Goal: Task Accomplishment & Management: Complete application form

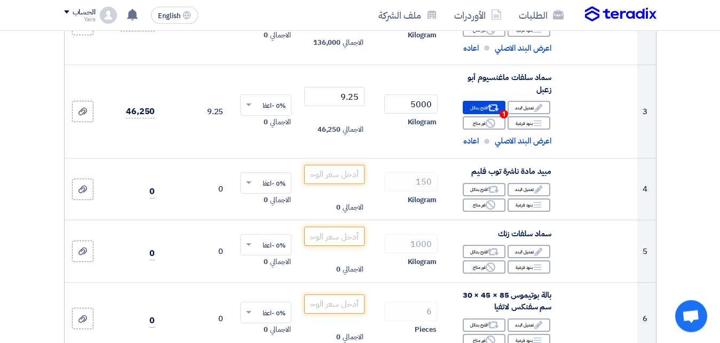
scroll to position [328, 0]
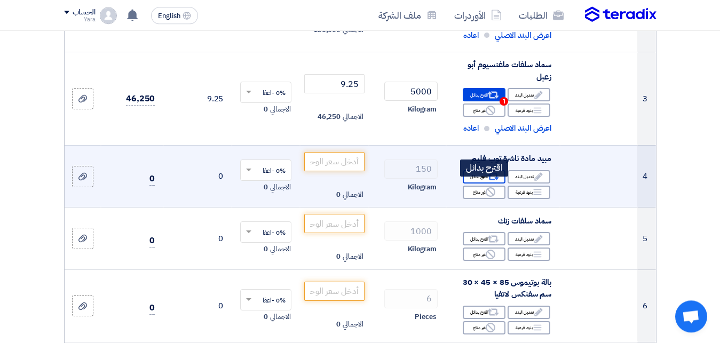
click at [474, 184] on div "Alternative اقترح بدائل" at bounding box center [484, 176] width 43 height 13
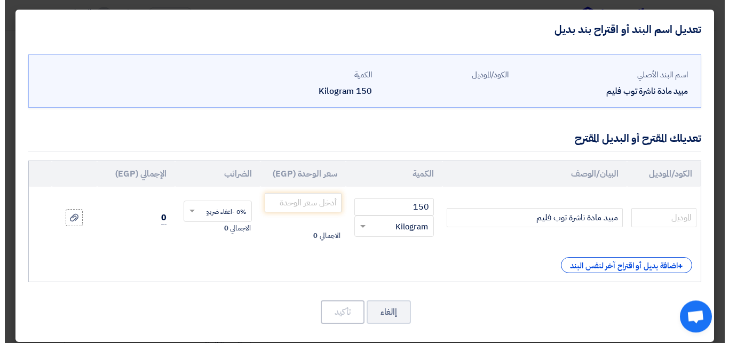
scroll to position [235, 0]
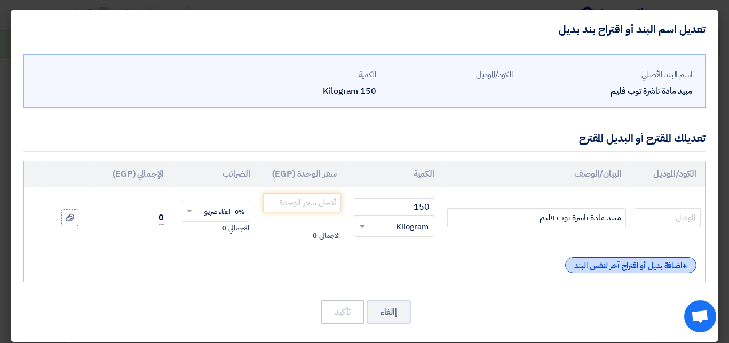
click at [632, 268] on div "+ اضافة بديل أو اقتراح آخر لنفس البند" at bounding box center [630, 265] width 131 height 16
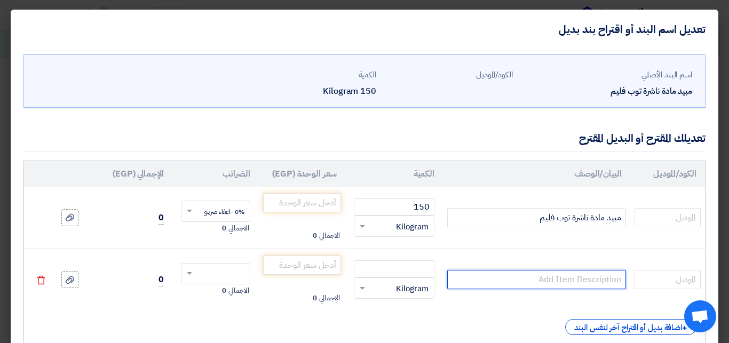
click at [563, 281] on input "text" at bounding box center [536, 279] width 179 height 19
type input "t"
type input "فلوسيت"
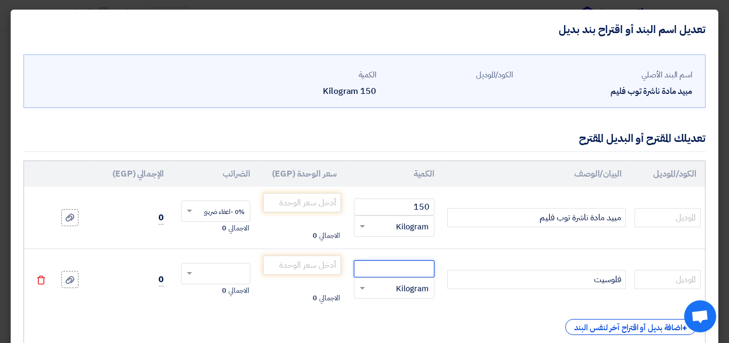
click at [391, 274] on input "number" at bounding box center [394, 268] width 81 height 17
click at [368, 287] on span at bounding box center [360, 288] width 13 height 12
type input "150"
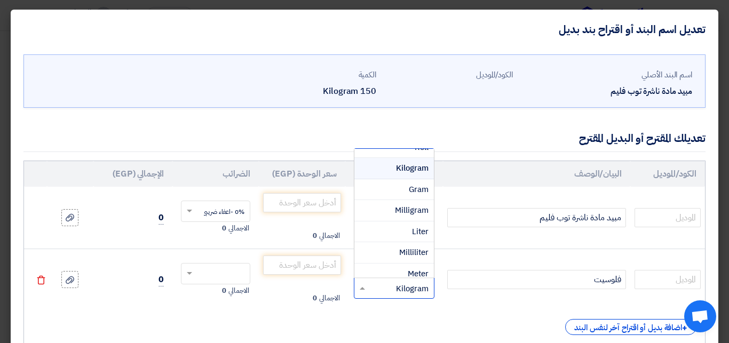
scroll to position [209, 0]
click at [393, 220] on div "Liter" at bounding box center [393, 224] width 79 height 21
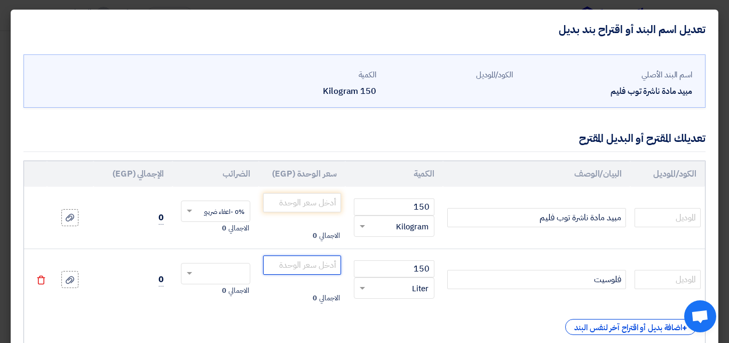
click at [299, 267] on input "number" at bounding box center [302, 265] width 78 height 19
type input "190"
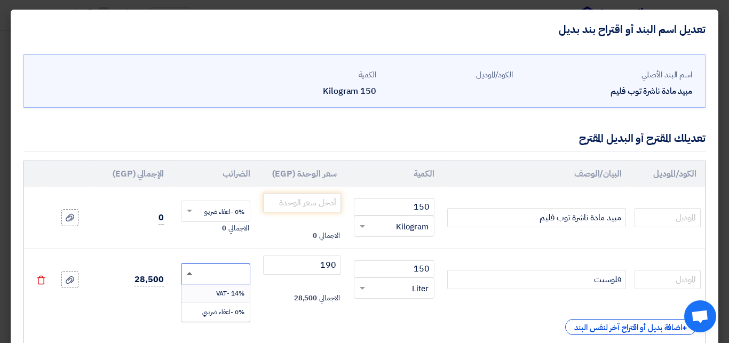
click at [192, 272] on span at bounding box center [189, 273] width 5 height 3
click at [206, 309] on div "0% -اعفاء ضريبي" at bounding box center [215, 312] width 68 height 18
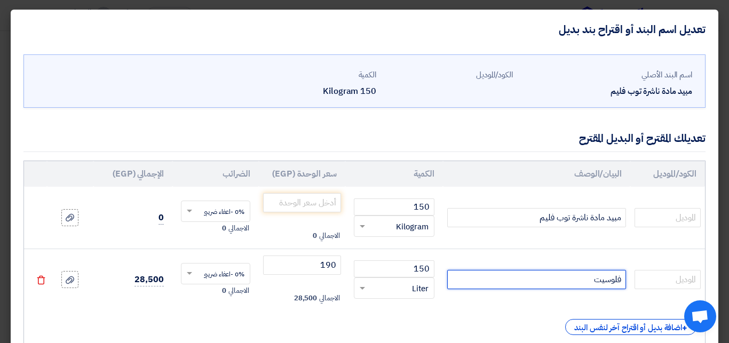
click at [539, 281] on input "فلوسيت" at bounding box center [536, 279] width 179 height 19
click at [455, 280] on input "فلوسيت ( بولي ايثيلين جليكول 10% ) معدل الاستخدام" at bounding box center [536, 279] width 179 height 19
click at [460, 280] on input "فلوسيت ( بولي ايثيلين جليكول 10% ) معدل الاستخدام 1" at bounding box center [536, 279] width 179 height 19
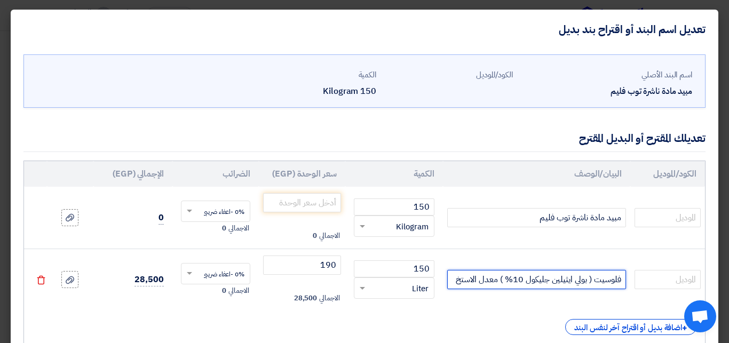
scroll to position [0, 0]
type input "فلوسيت ( بولي ايثيلين جليكول 10% )"
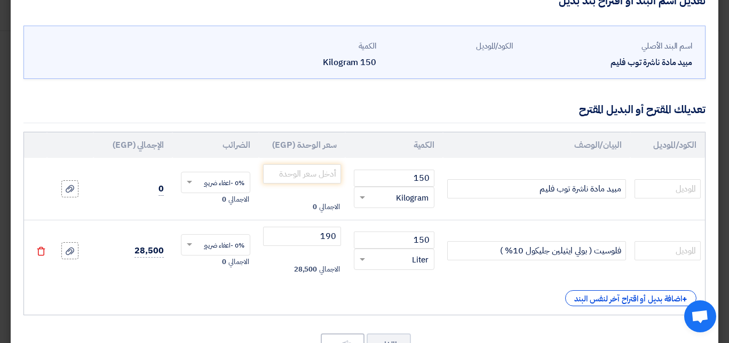
scroll to position [45, 0]
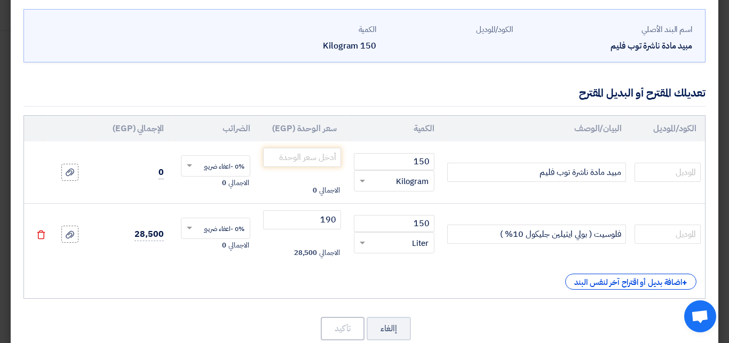
click at [450, 285] on div "+ اضافة بديل أو اقتراح آخر لنفس البند" at bounding box center [365, 282] width 664 height 16
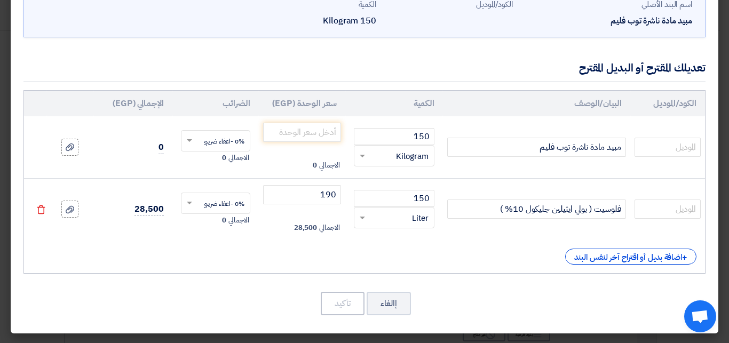
click at [507, 255] on div "+ اضافة بديل أو اقتراح آخر لنفس البند" at bounding box center [365, 257] width 664 height 16
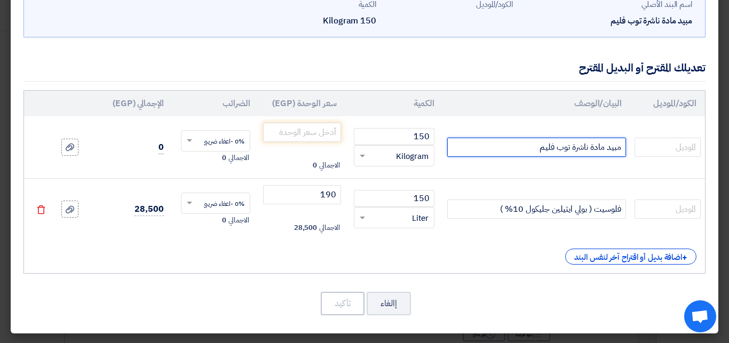
click at [499, 149] on input "مبيد مادة ناشرة توب فليم" at bounding box center [536, 147] width 179 height 19
type input "مبيد مادة ناشرة توب فليم ( فلوسيت )"
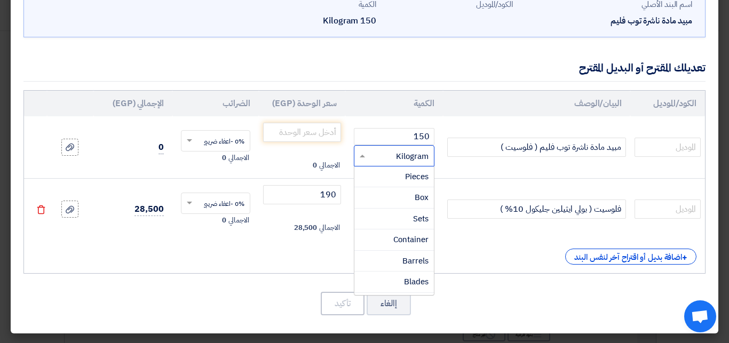
click at [368, 155] on span at bounding box center [360, 156] width 13 height 12
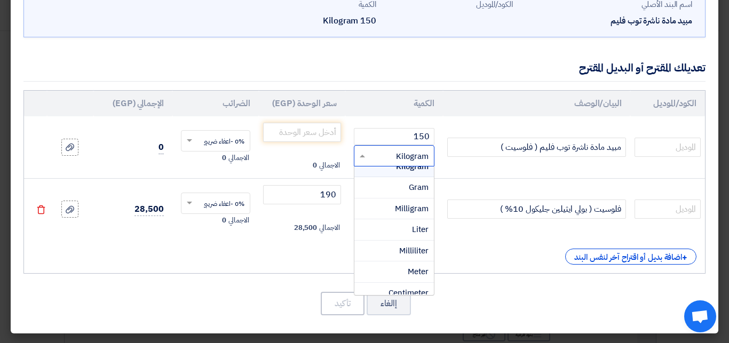
scroll to position [217, 0]
click at [391, 231] on div "Liter" at bounding box center [393, 234] width 79 height 21
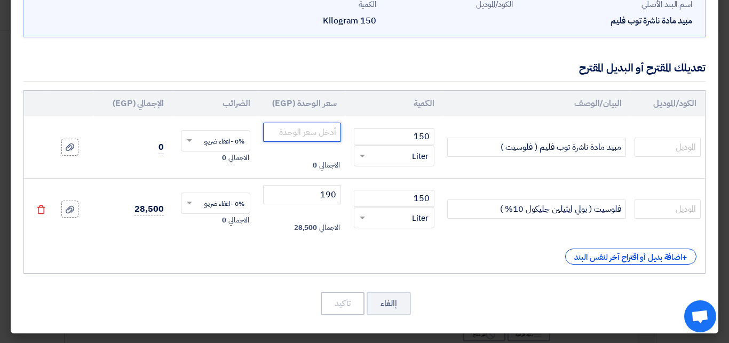
click at [319, 129] on input "number" at bounding box center [302, 132] width 78 height 19
type input "190"
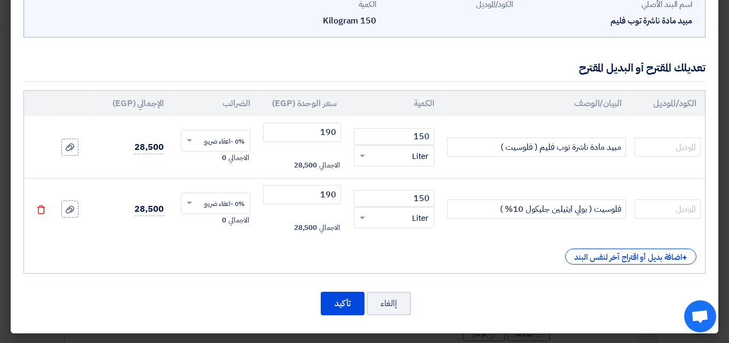
click at [129, 254] on div "+ اضافة بديل أو اقتراح آخر لنفس البند" at bounding box center [365, 257] width 664 height 16
click at [339, 303] on button "تأكيد" at bounding box center [343, 303] width 44 height 23
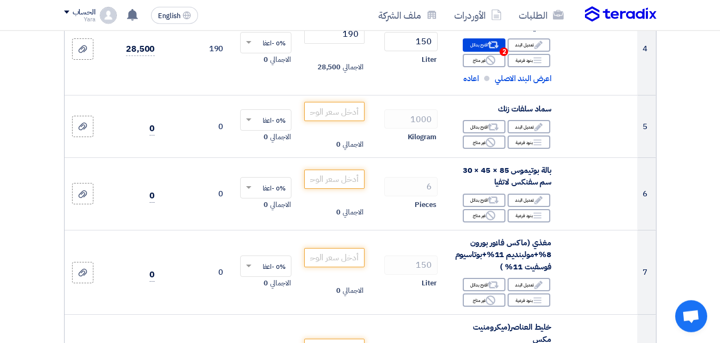
scroll to position [473, 0]
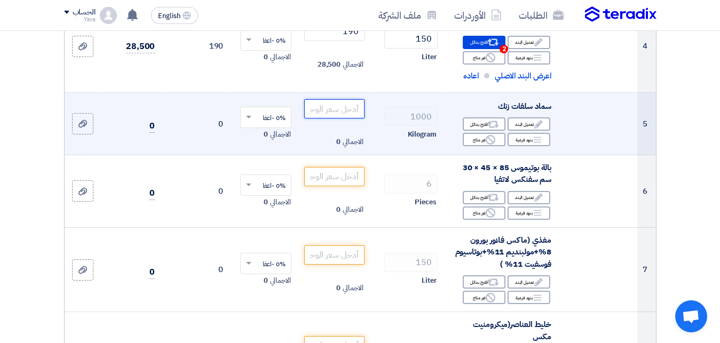
click at [319, 118] on input "number" at bounding box center [334, 108] width 60 height 19
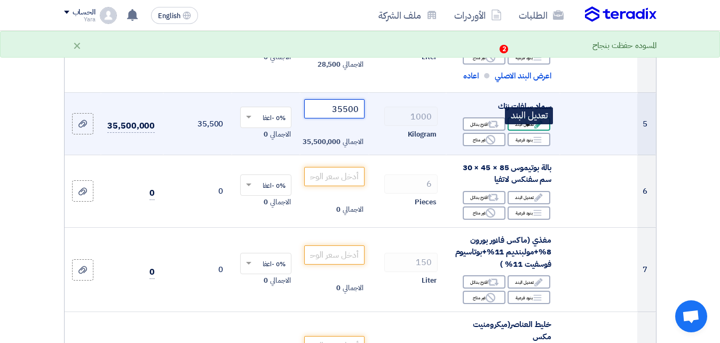
type input "35500"
click at [514, 131] on div "Edit تعديل البند" at bounding box center [528, 123] width 43 height 13
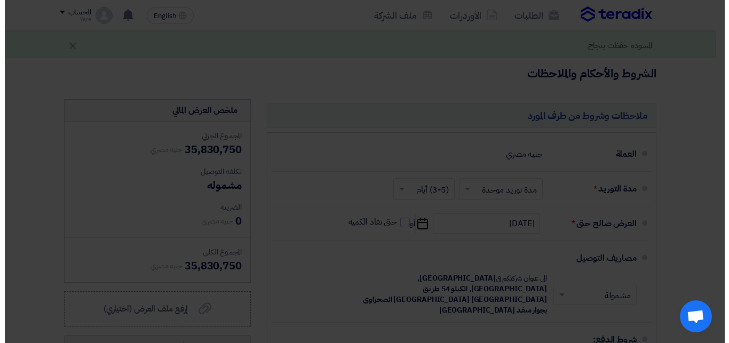
scroll to position [299, 0]
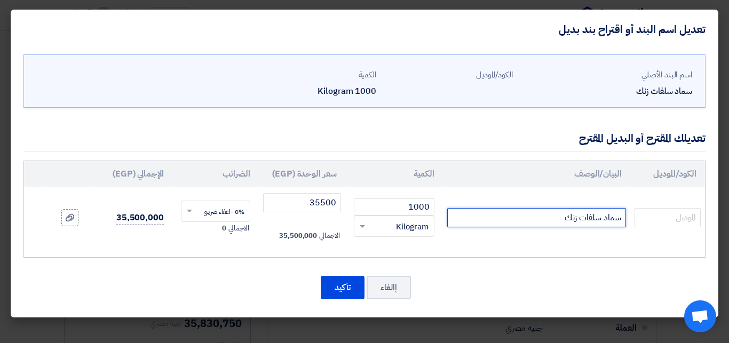
click at [523, 216] on input "سماد سلفات زنك" at bounding box center [536, 217] width 179 height 19
type input "سماد سلفات زنك صيني"
click at [205, 240] on td "0% -اعفاء ضريبي × الاجمالي 0" at bounding box center [215, 218] width 86 height 62
click at [193, 210] on span at bounding box center [187, 211] width 13 height 10
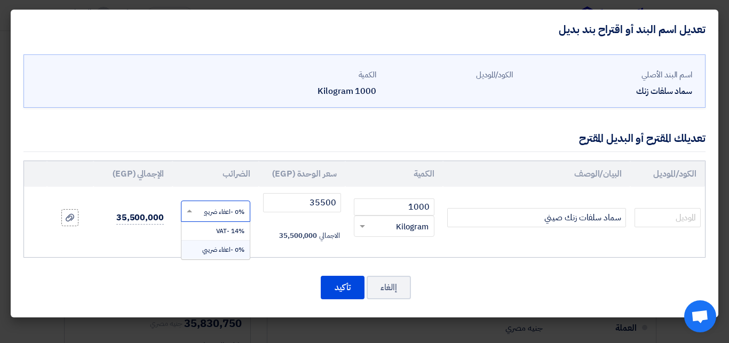
click at [219, 250] on span "0% -اعفاء ضريبي" at bounding box center [223, 250] width 42 height 10
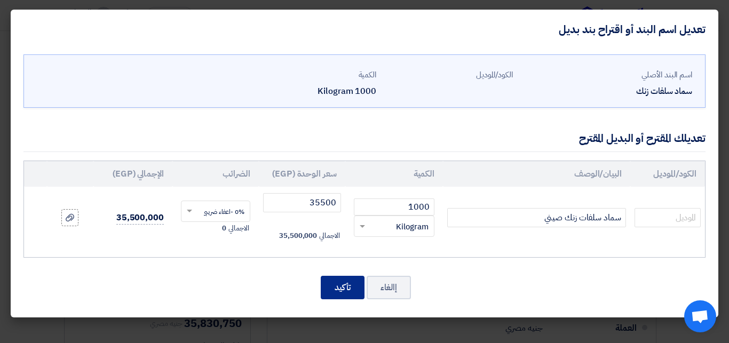
click at [340, 283] on button "تأكيد" at bounding box center [343, 287] width 44 height 23
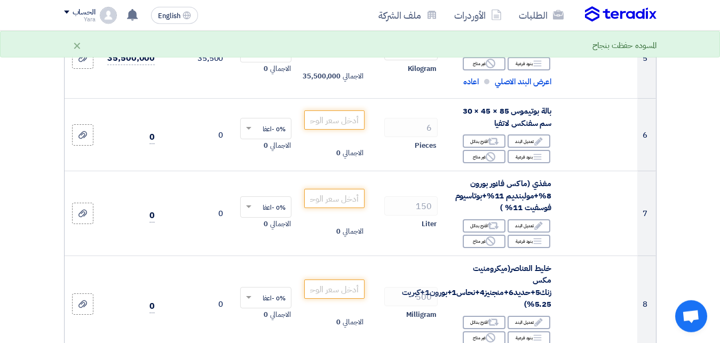
scroll to position [544, 0]
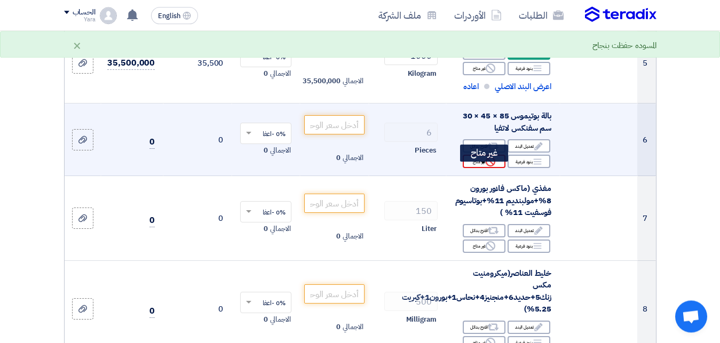
click at [479, 168] on div "Reject غير متاح" at bounding box center [484, 161] width 43 height 13
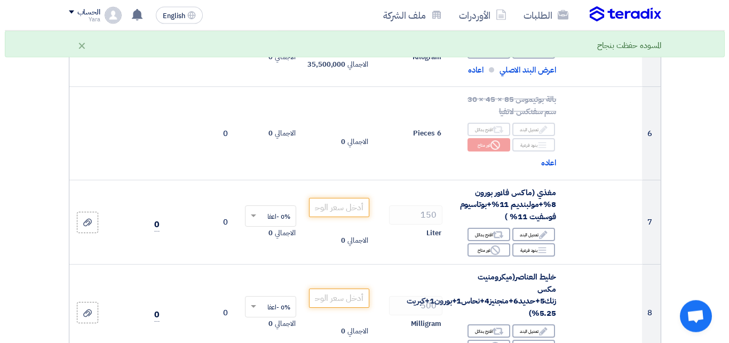
scroll to position [568, 0]
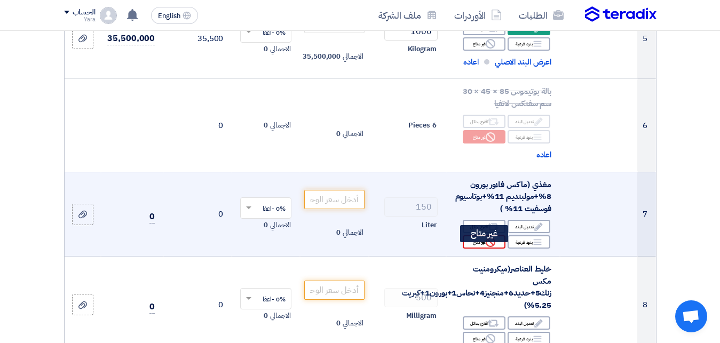
click at [478, 249] on div "Reject غير متاح" at bounding box center [484, 241] width 43 height 13
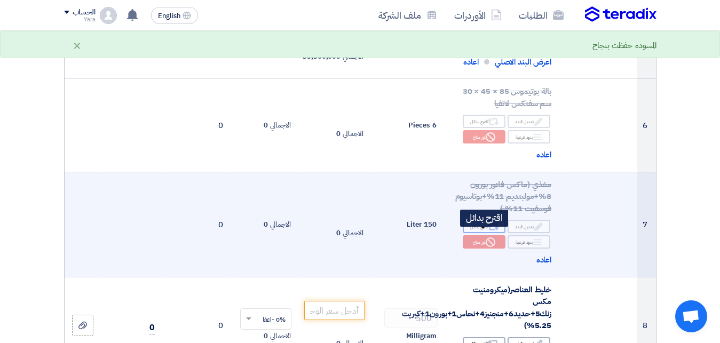
click at [474, 233] on div "Alternative اقترح بدائل" at bounding box center [484, 226] width 43 height 13
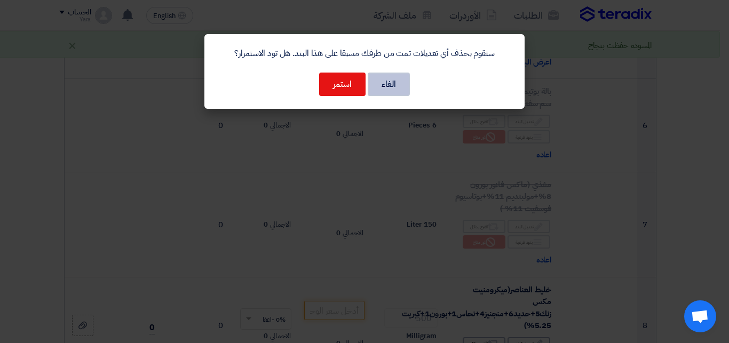
click at [394, 94] on button "الغاء" at bounding box center [389, 84] width 42 height 23
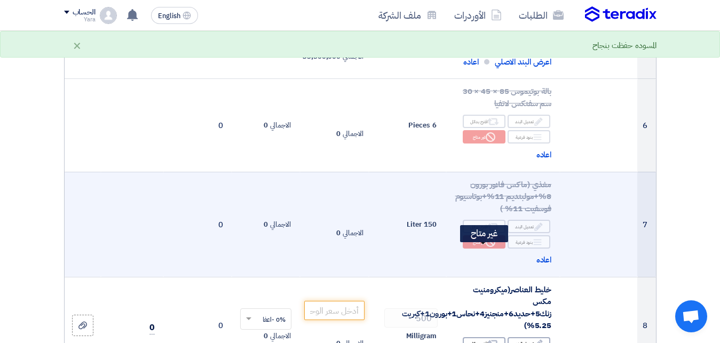
click at [488, 247] on icon "Reject" at bounding box center [490, 242] width 10 height 10
click at [482, 229] on div "Alternative اقترح بدائل" at bounding box center [484, 226] width 43 height 13
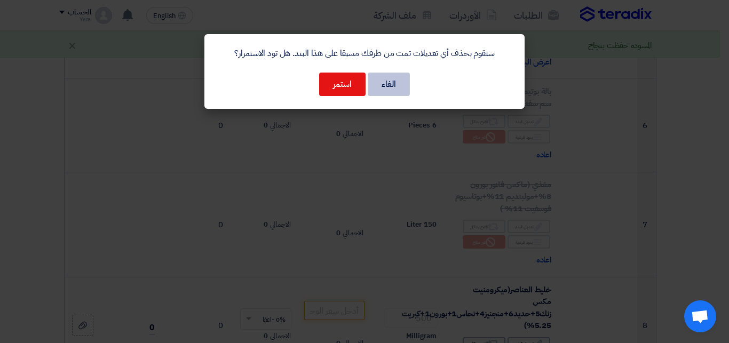
click at [399, 92] on button "الغاء" at bounding box center [389, 84] width 42 height 23
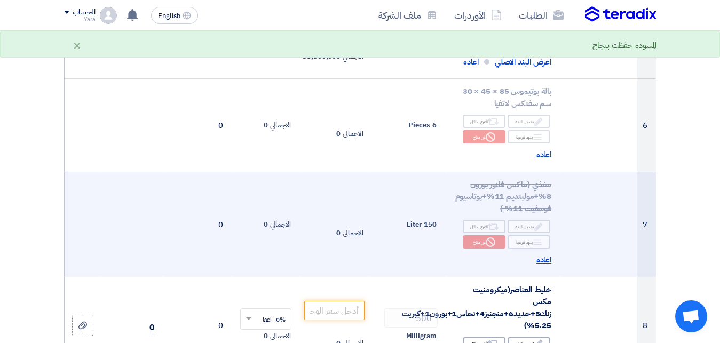
click at [538, 264] on span "اعاده" at bounding box center [543, 260] width 15 height 12
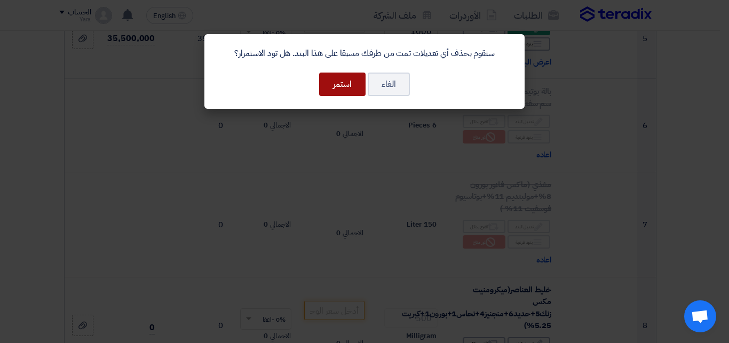
click at [354, 87] on button "استمر" at bounding box center [342, 84] width 46 height 23
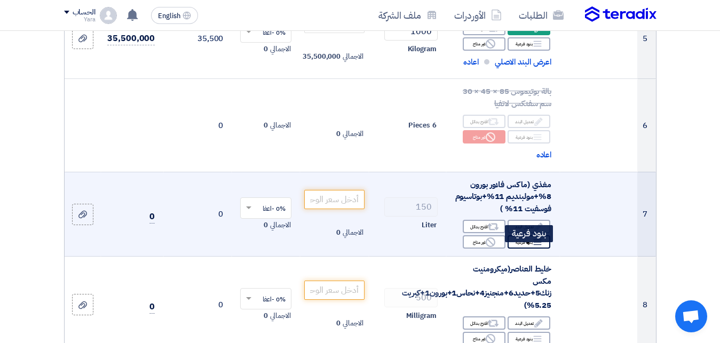
click at [518, 249] on div "Breakdown بنود فرعية" at bounding box center [528, 241] width 43 height 13
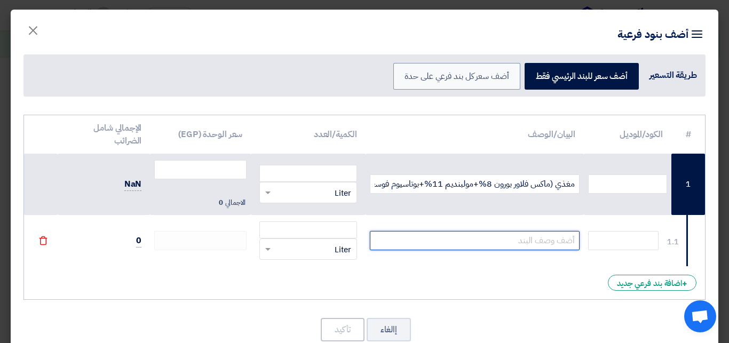
click at [527, 238] on input "text" at bounding box center [475, 240] width 210 height 19
type input "موباكو ( بورون 15% - موليبدنيم 6.5% - موبيكوات كلورايد 9% )100جم للفدان"
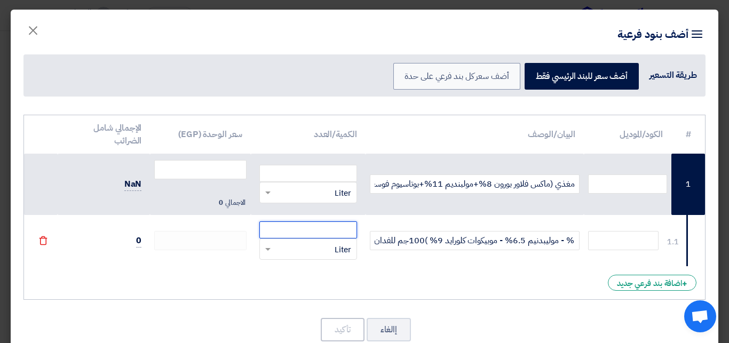
click at [313, 230] on input "number" at bounding box center [307, 229] width 97 height 17
click at [272, 248] on span at bounding box center [266, 249] width 13 height 12
type input "150"
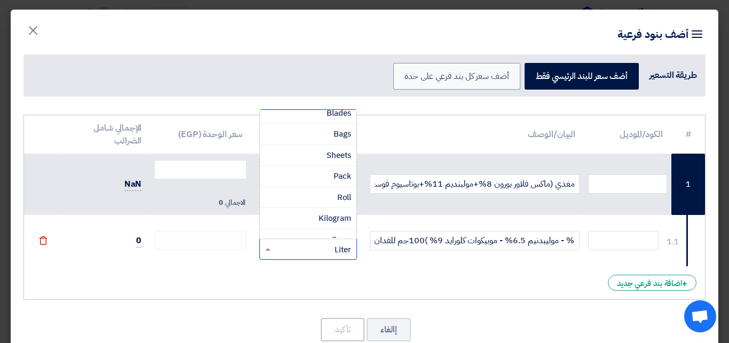
scroll to position [147, 0]
click at [295, 183] on div "Kilogram" at bounding box center [308, 183] width 96 height 21
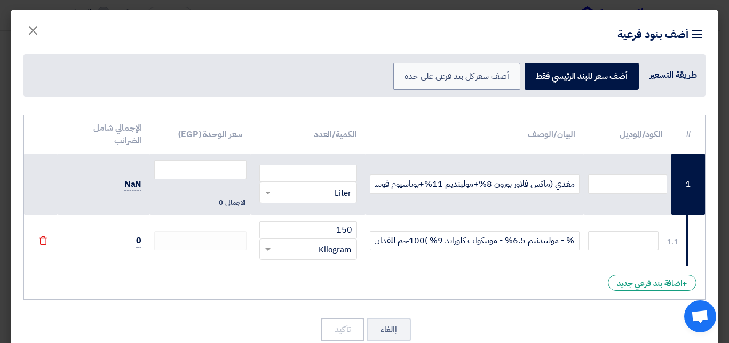
click at [160, 243] on td at bounding box center [200, 240] width 101 height 51
click at [232, 142] on th "سعر الوحدة (EGP)" at bounding box center [200, 134] width 101 height 38
click at [218, 169] on input "number" at bounding box center [200, 169] width 92 height 19
click at [218, 174] on input "number" at bounding box center [200, 169] width 92 height 19
click at [317, 228] on input "150" at bounding box center [307, 229] width 97 height 17
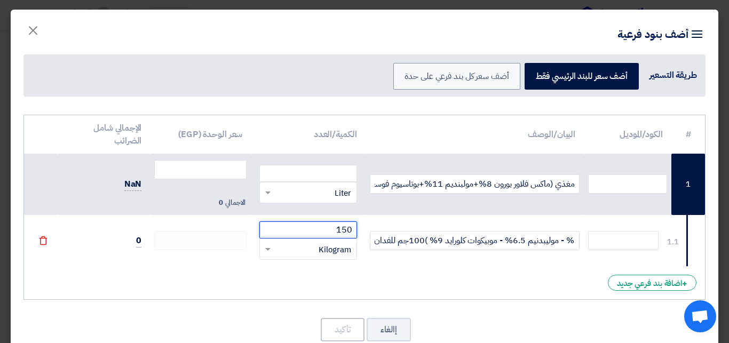
click at [308, 255] on div "RFQ_STEP1.ITEMS.2.TYPE_PLACEHOLDER × Kilogram" at bounding box center [314, 249] width 83 height 12
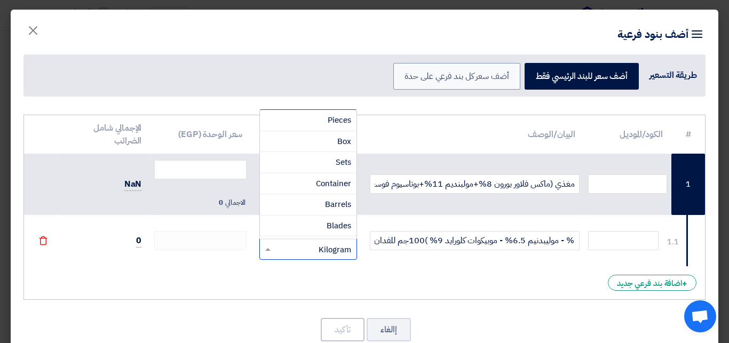
scroll to position [102, 0]
click at [308, 255] on div "RFQ_STEP1.ITEMS.2.TYPE_PLACEHOLDER × Kilogram" at bounding box center [314, 249] width 83 height 12
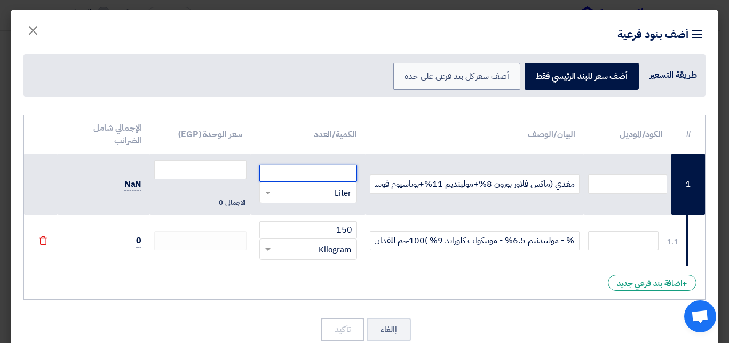
click at [326, 179] on input "number" at bounding box center [307, 173] width 97 height 17
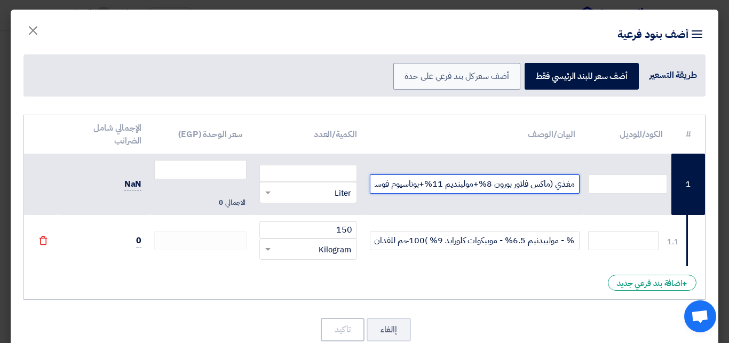
scroll to position [0, -43]
drag, startPoint x: 576, startPoint y: 184, endPoint x: 346, endPoint y: 184, distance: 229.4
click at [370, 184] on input "مغذي (ماكس فلاور بورون 8%+مولبنديم 11%+بوتاسيوم فوسفيت 11% )" at bounding box center [475, 183] width 210 height 19
type input "موباكو"
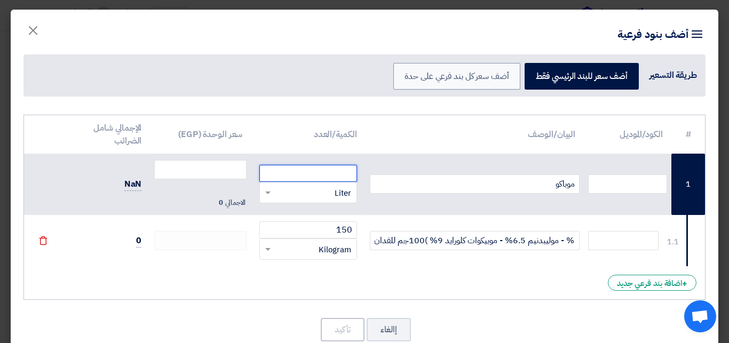
click at [277, 172] on input "number" at bounding box center [307, 173] width 97 height 17
type input "150"
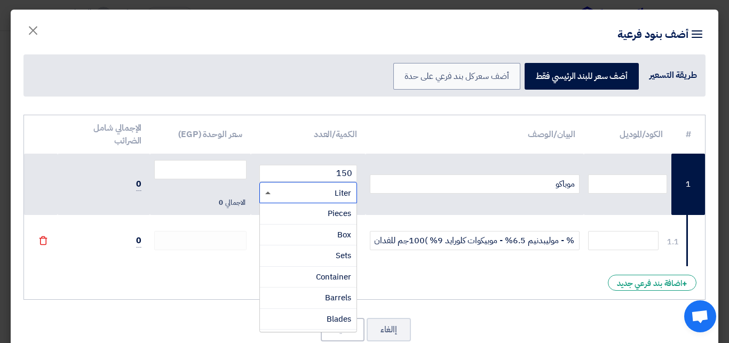
click at [270, 194] on span at bounding box center [267, 193] width 5 height 3
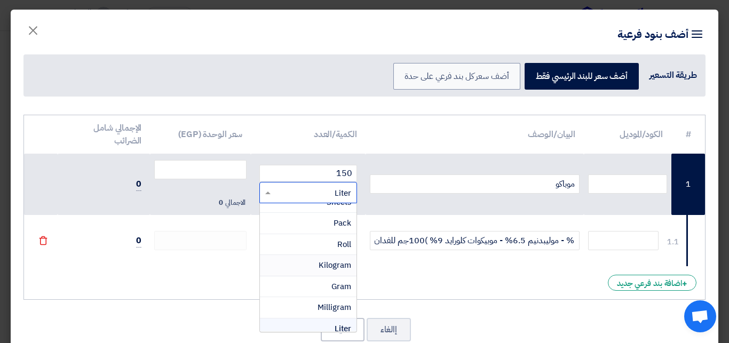
click at [310, 266] on div "Kilogram" at bounding box center [308, 265] width 96 height 21
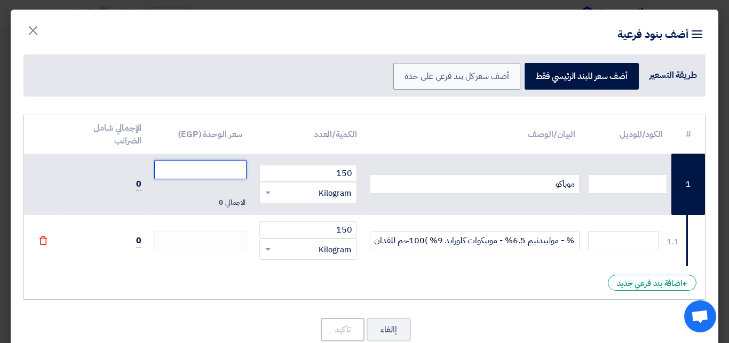
click at [235, 168] on input "number" at bounding box center [200, 169] width 92 height 19
type input "1650"
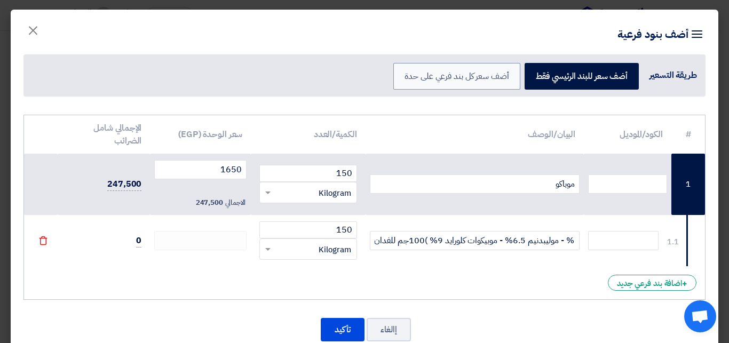
click at [143, 240] on td "0" at bounding box center [104, 240] width 92 height 51
click at [356, 330] on button "تأكيد" at bounding box center [343, 329] width 44 height 23
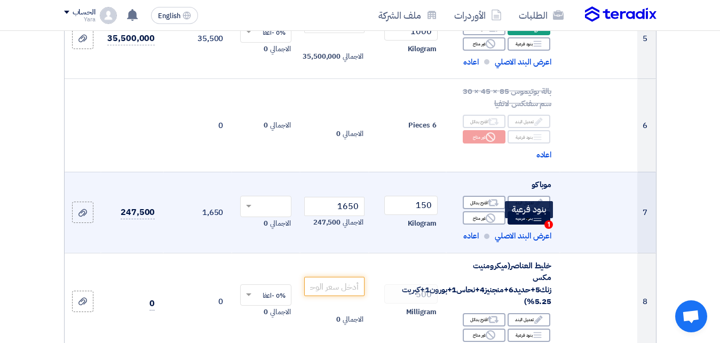
click at [542, 223] on icon "Breakdown" at bounding box center [537, 218] width 10 height 10
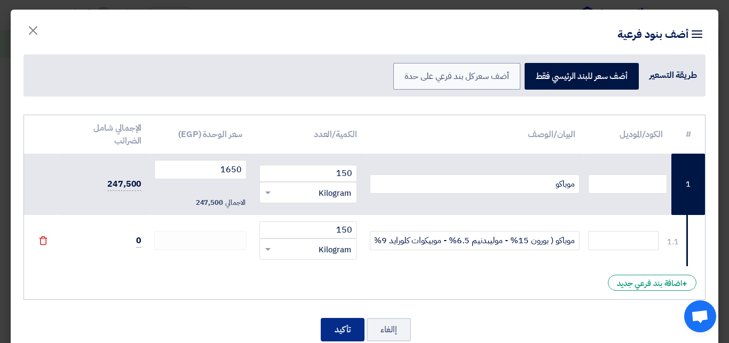
click at [348, 330] on button "تأكيد" at bounding box center [343, 329] width 44 height 23
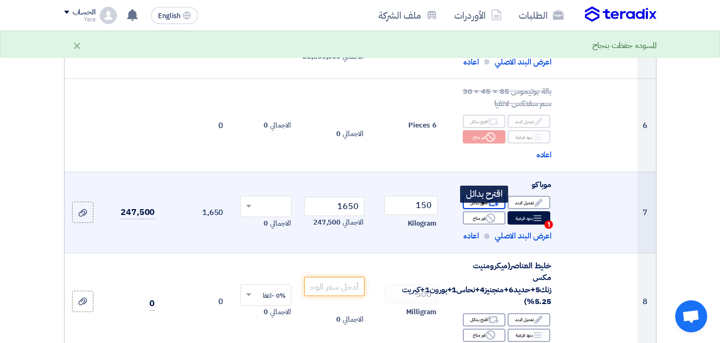
click at [482, 209] on div "Alternative اقترح بدائل" at bounding box center [484, 202] width 43 height 13
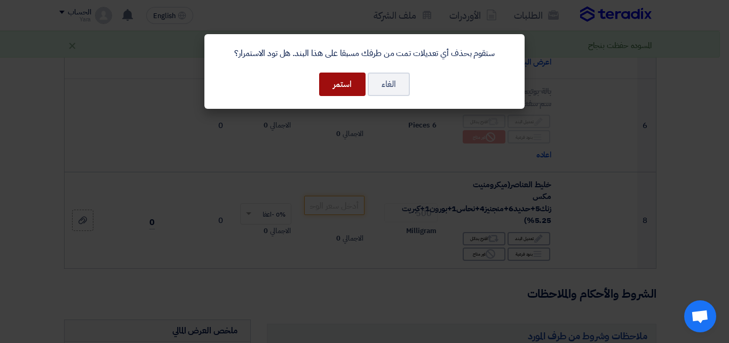
click at [349, 87] on button "استمر" at bounding box center [342, 84] width 46 height 23
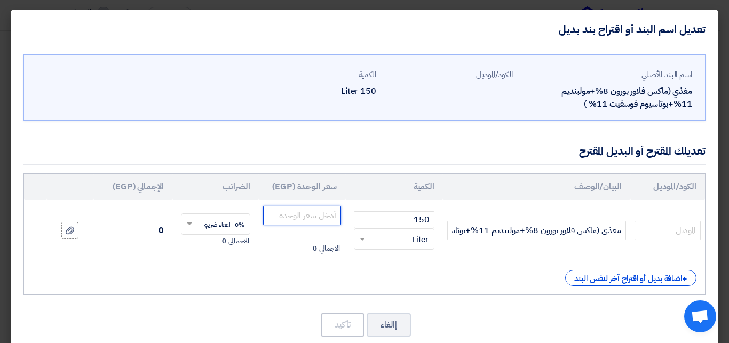
click at [327, 221] on input "number" at bounding box center [302, 215] width 78 height 19
click at [367, 241] on span at bounding box center [360, 239] width 13 height 12
type input "1650"
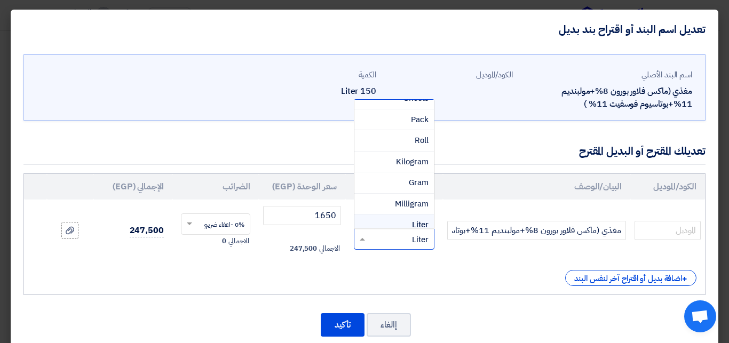
scroll to position [166, 0]
click at [394, 153] on div "Kilogram" at bounding box center [393, 154] width 79 height 21
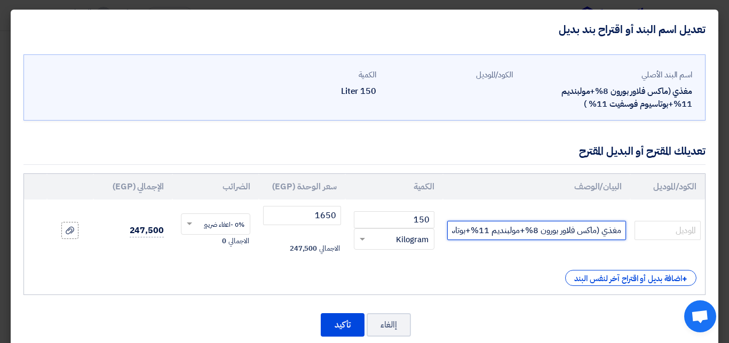
click at [587, 231] on input "مغذي (ماكس فلاور بورون 8%+مولبنديم 11%+بوتاسيوم فوسفيت 11% )" at bounding box center [536, 230] width 179 height 19
drag, startPoint x: 622, startPoint y: 232, endPoint x: 438, endPoint y: 226, distance: 183.6
click at [447, 226] on input "مغذي (ماكس فلاور بورون 8%+مولبنديم 11%+بوتاسيوم فوسفيت 11% )" at bounding box center [536, 230] width 179 height 19
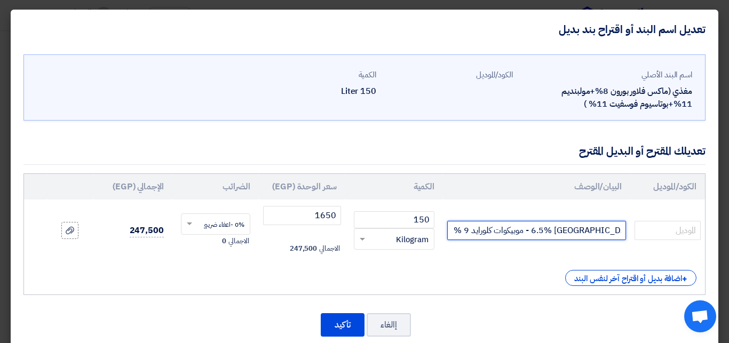
scroll to position [0, -94]
type input "موباكو ( بورون 15% - [GEOGRAPHIC_DATA] 6.5% - موبيكوات كلورايد 9 % ) 100جم للفد…"
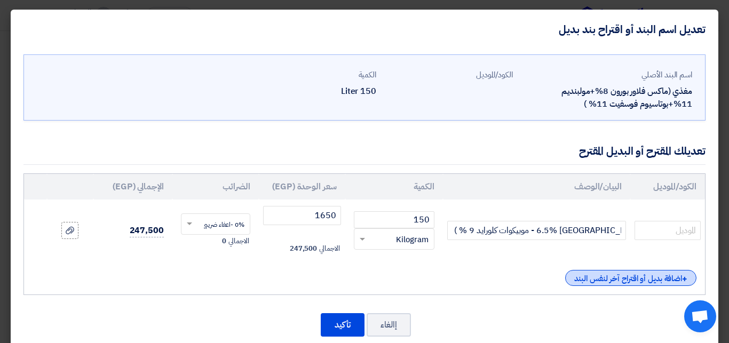
click at [638, 274] on div "+ اضافة بديل أو اقتراح آخر لنفس البند" at bounding box center [630, 278] width 131 height 16
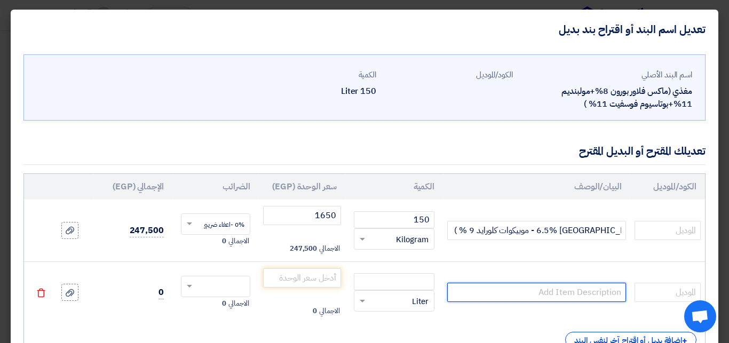
click at [561, 293] on input "text" at bounding box center [536, 292] width 179 height 19
type input "فانجارد ( موليبدنيم 4.8% - زنك 6% - بورون 0.6% - كوبلت 0.26% )"
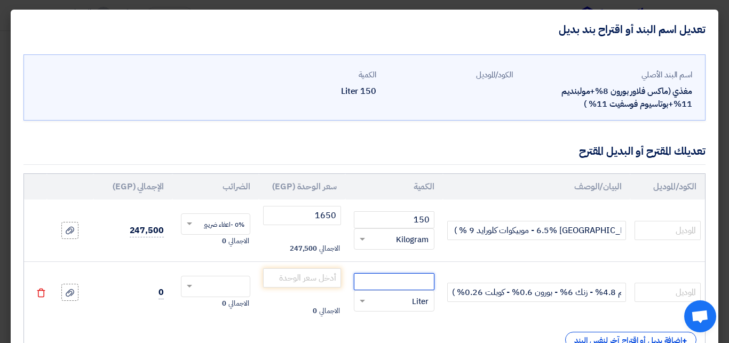
click at [392, 279] on input "number" at bounding box center [394, 281] width 81 height 17
type input "150"
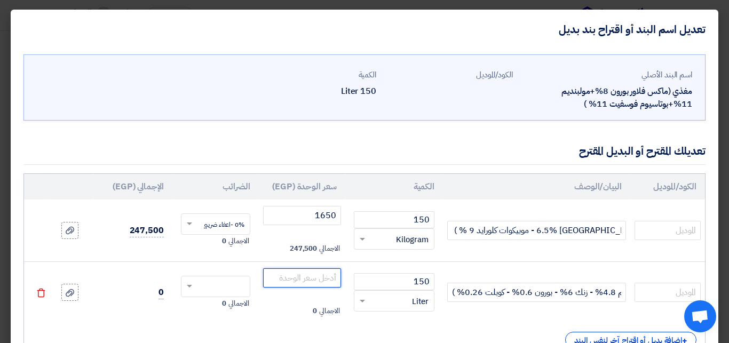
click at [299, 276] on input "number" at bounding box center [302, 277] width 78 height 19
type input "1000"
click at [234, 283] on input "text" at bounding box center [223, 287] width 46 height 17
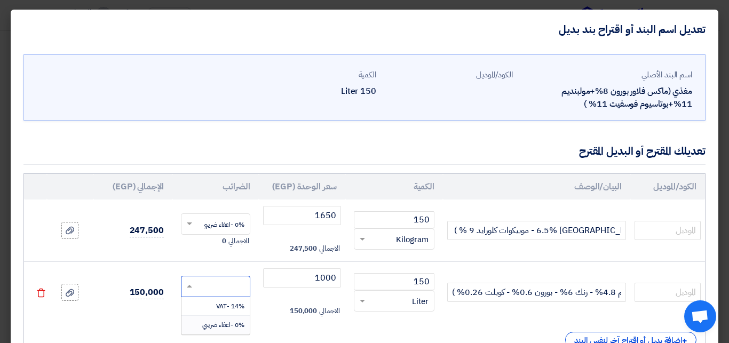
click at [226, 322] on span "0% -اعفاء ضريبي" at bounding box center [223, 325] width 42 height 10
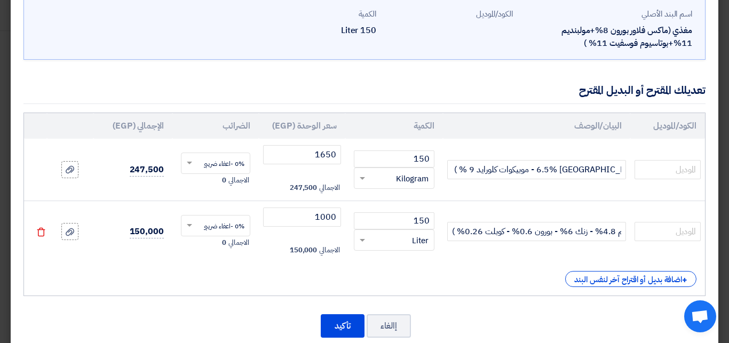
scroll to position [62, 0]
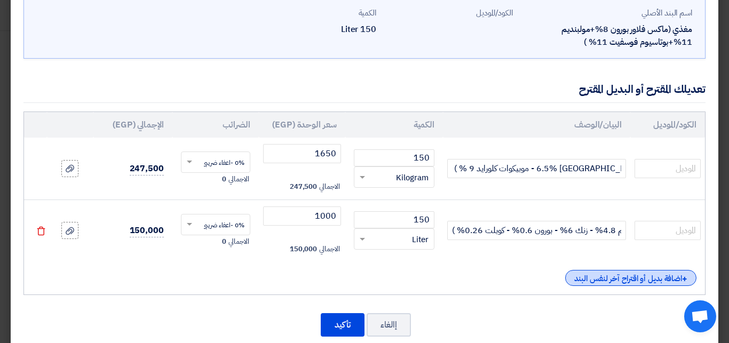
click at [591, 276] on div "+ اضافة بديل أو اقتراح آخر لنفس البند" at bounding box center [630, 278] width 131 height 16
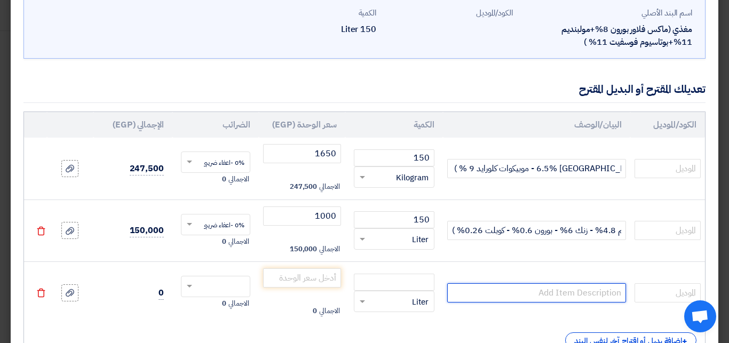
click at [513, 296] on input "text" at bounding box center [536, 292] width 179 height 19
type input "ا"
type input "امباير فلاور ( مولبيدنم 10% - بورون 6% - فسفور 21% - بوتاسيوم 13.7% احماض اميني…"
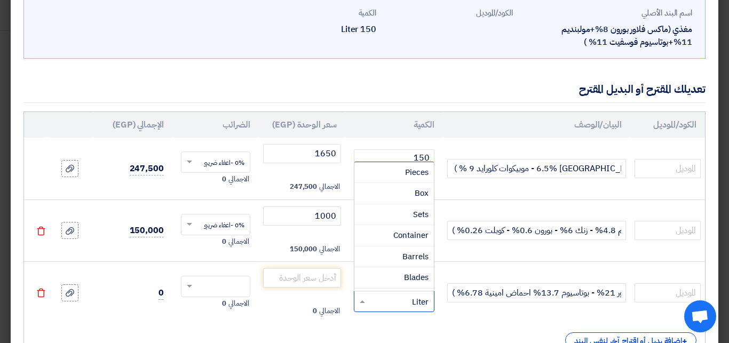
click at [365, 304] on span at bounding box center [360, 302] width 13 height 12
click at [400, 249] on span "Kilogram" at bounding box center [412, 250] width 33 height 12
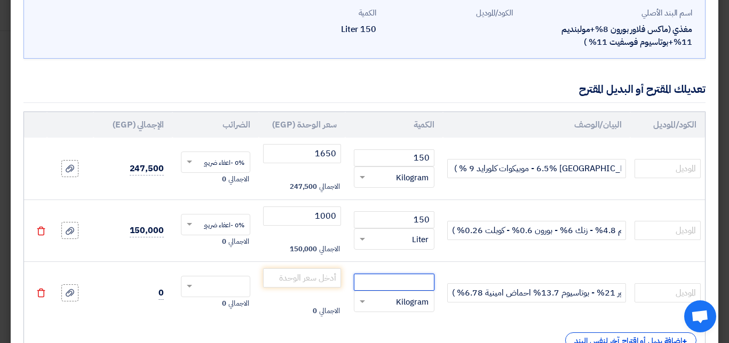
click at [403, 280] on input "number" at bounding box center [394, 282] width 81 height 17
type input "150"
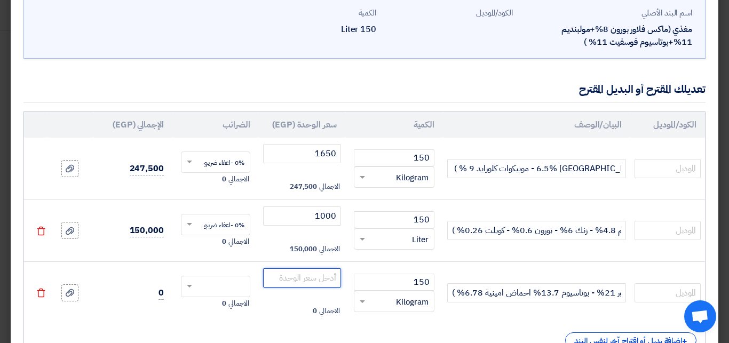
click at [322, 273] on input "number" at bounding box center [302, 277] width 78 height 19
click at [233, 286] on input "text" at bounding box center [223, 287] width 46 height 17
type input "1300"
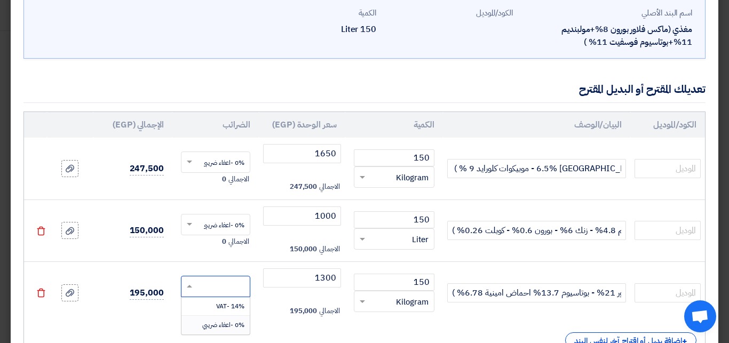
click at [227, 326] on span "0% -اعفاء ضريبي" at bounding box center [223, 325] width 42 height 10
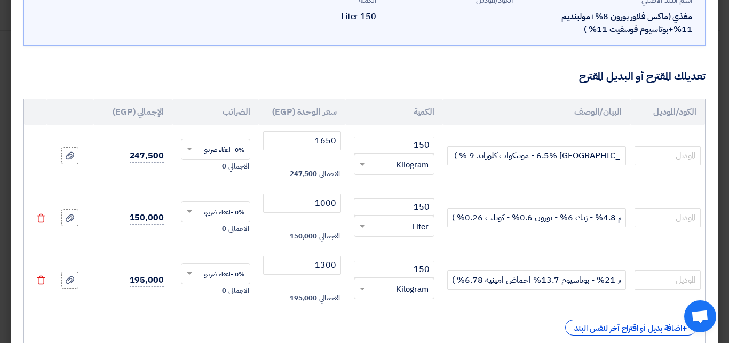
scroll to position [145, 0]
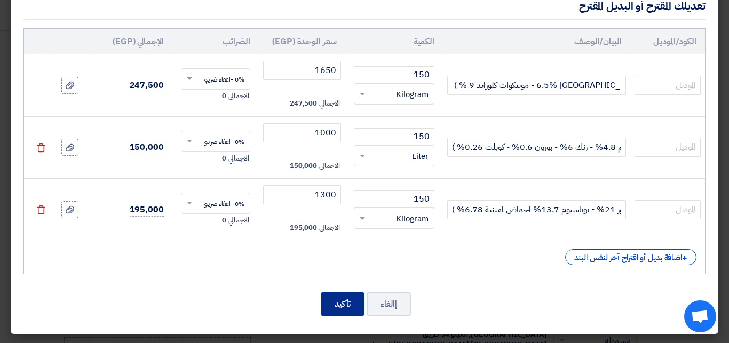
click at [348, 297] on button "تأكيد" at bounding box center [343, 303] width 44 height 23
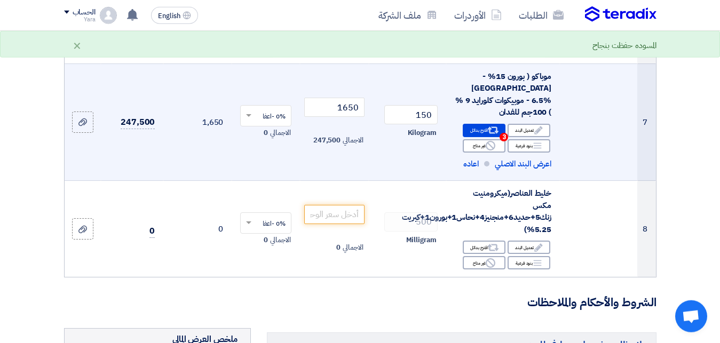
scroll to position [703, 0]
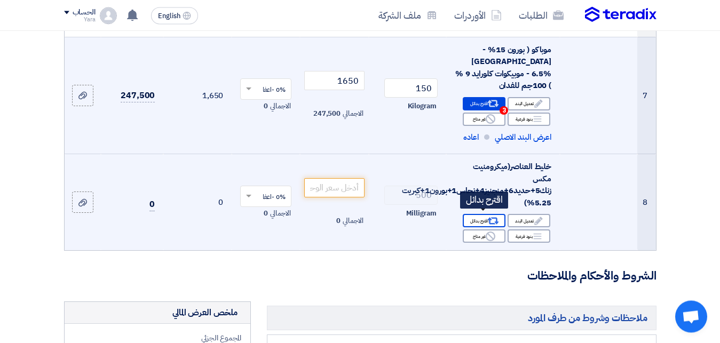
click at [476, 220] on div "Alternative اقترح بدائل" at bounding box center [484, 220] width 43 height 13
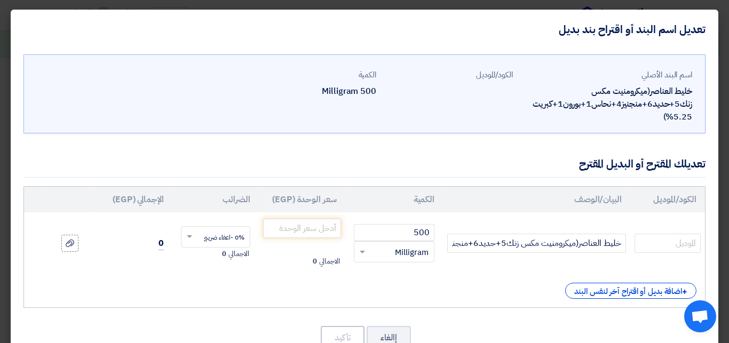
scroll to position [34, 0]
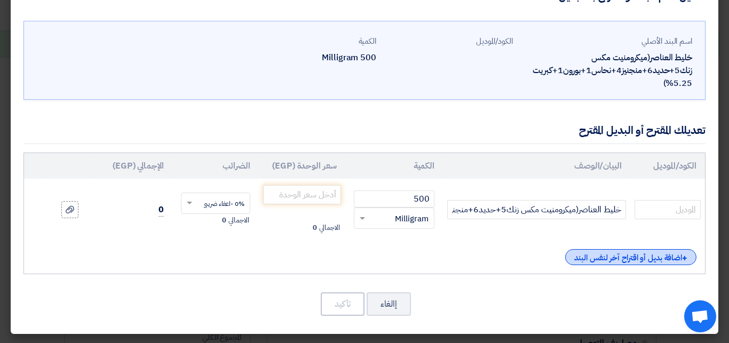
click at [593, 259] on div "+ اضافة بديل أو اقتراح آخر لنفس البند" at bounding box center [630, 257] width 131 height 16
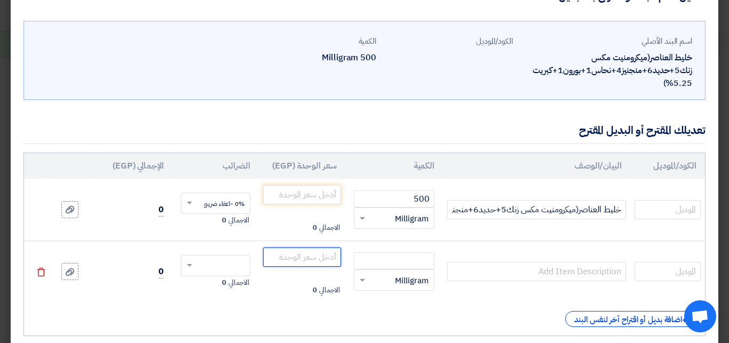
click at [306, 254] on input "number" at bounding box center [302, 257] width 78 height 19
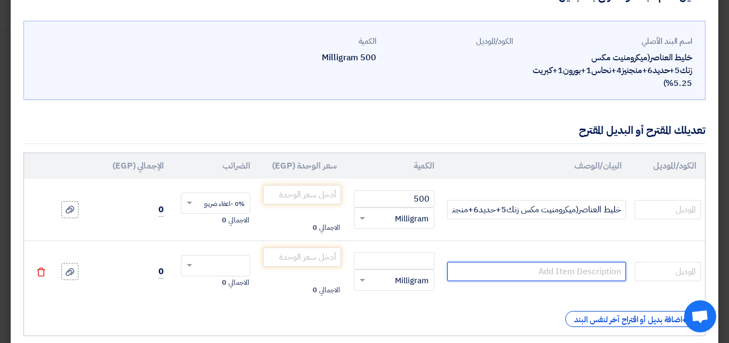
click at [544, 272] on input "text" at bounding box center [536, 271] width 179 height 19
type input "فولتراك ( زنك 8% - بورون 7% - منجنيز 4% - حديد 2.5% - احماض امينية )"
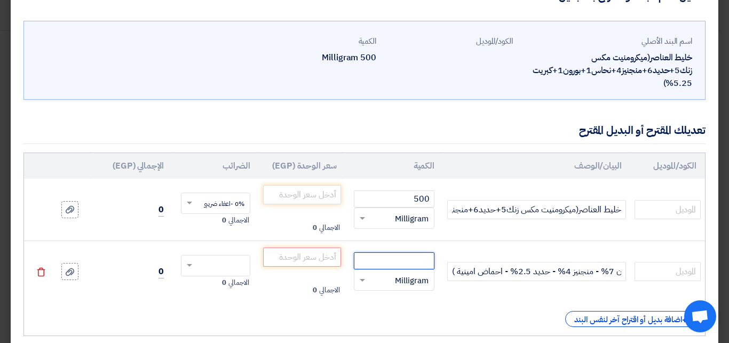
click at [372, 262] on input "number" at bounding box center [394, 260] width 81 height 17
type input "500"
click at [368, 279] on span at bounding box center [360, 280] width 13 height 12
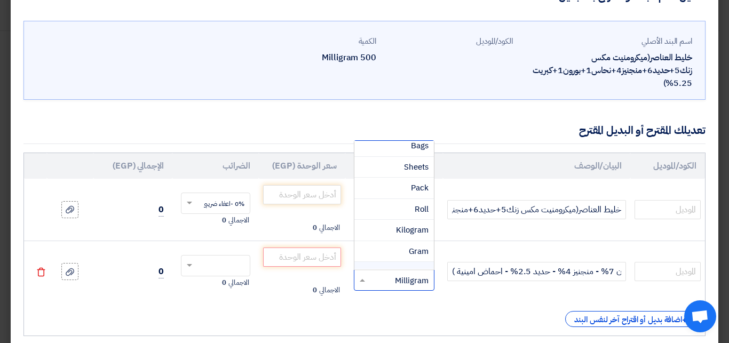
scroll to position [139, 0]
click at [408, 218] on span "Kilogram" at bounding box center [412, 223] width 33 height 12
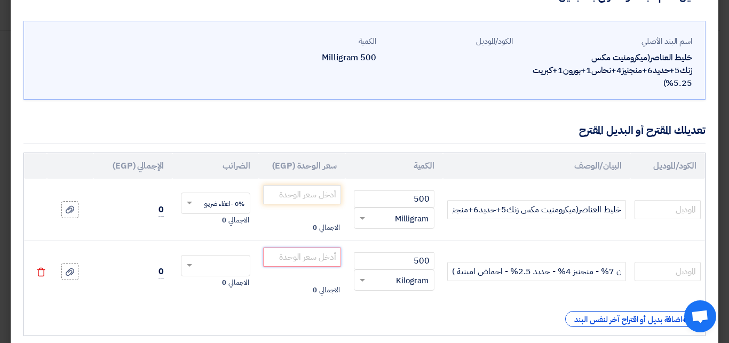
click at [331, 256] on input "number" at bounding box center [302, 257] width 78 height 19
type input "350"
click at [239, 267] on input "text" at bounding box center [223, 266] width 46 height 17
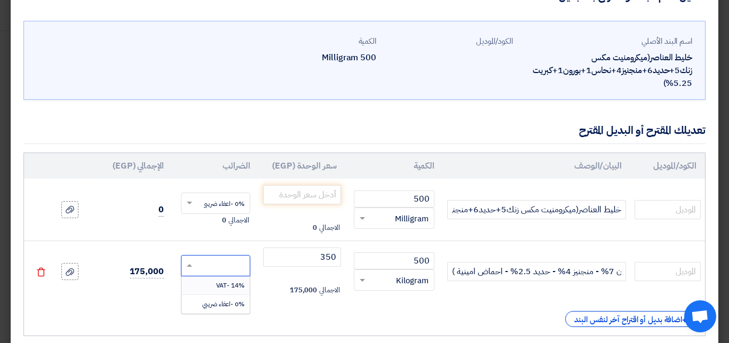
click at [229, 306] on span "0% -اعفاء ضريبي" at bounding box center [223, 304] width 42 height 10
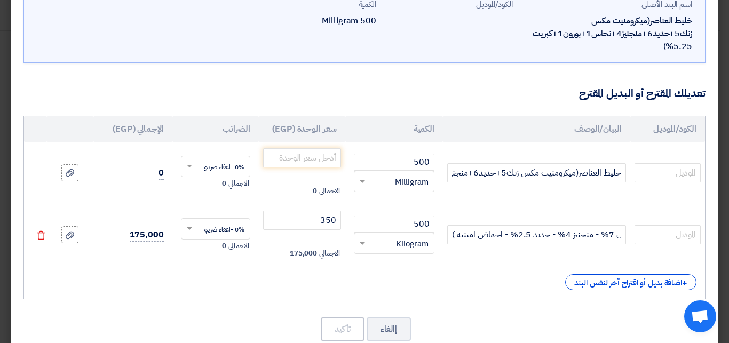
scroll to position [71, 0]
click at [580, 283] on div "+ اضافة بديل أو اقتراح آخر لنفس البند" at bounding box center [630, 282] width 131 height 16
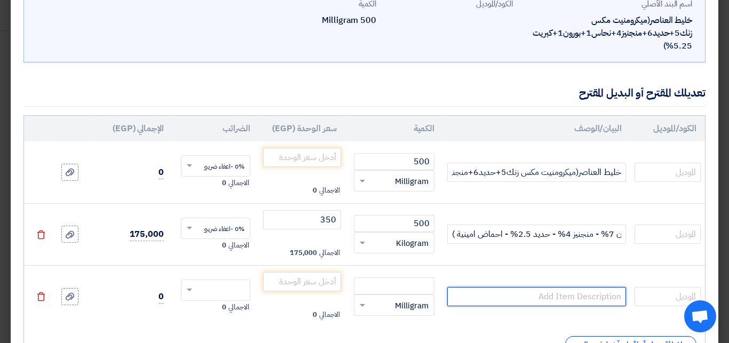
click at [550, 296] on input "text" at bounding box center [536, 296] width 179 height 19
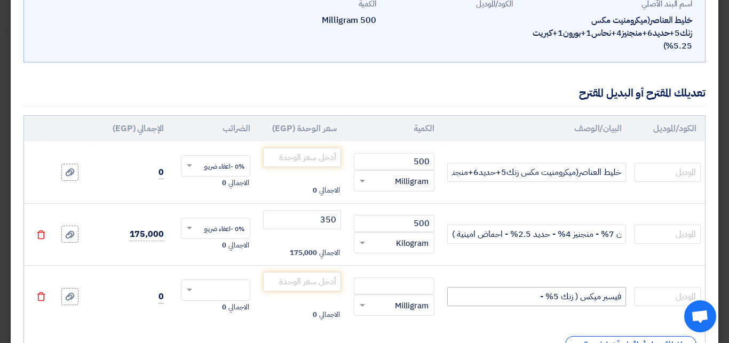
click at [489, 295] on input "فيسبر ميكس ( زنك 5% -" at bounding box center [536, 296] width 179 height 19
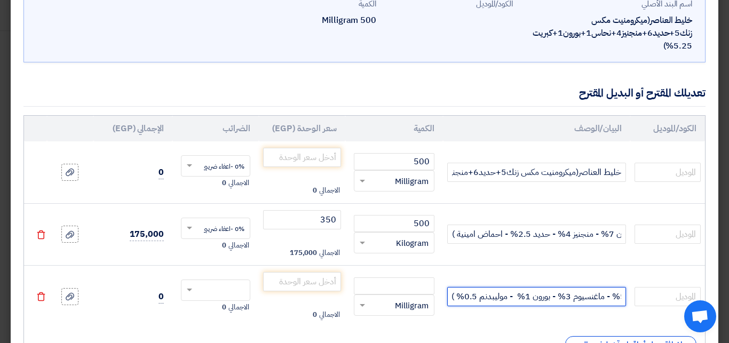
scroll to position [0, -196]
type input "فيسبر ميكس ( زنك 5% - منجنيز 5% - نحاس 2% - حديد 5% - ماغنسيوم 3% - بورون 1% - …"
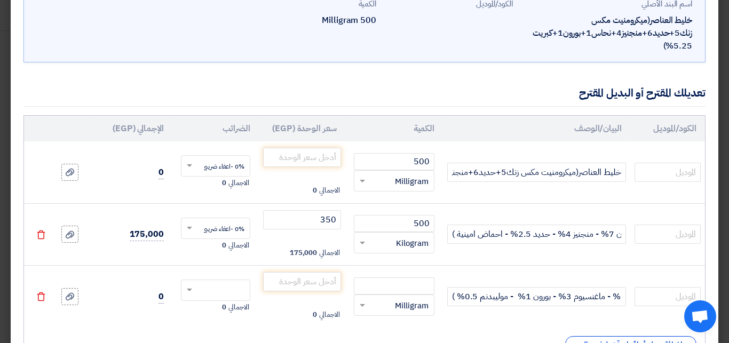
click at [368, 307] on span at bounding box center [360, 305] width 13 height 12
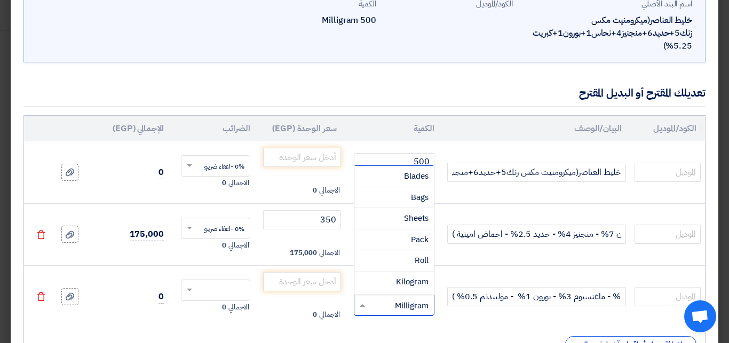
scroll to position [148, 0]
click at [392, 237] on div "Kilogram" at bounding box center [393, 239] width 79 height 21
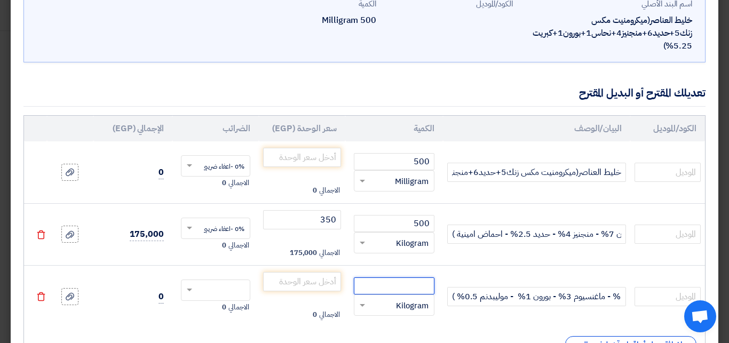
click at [402, 286] on input "number" at bounding box center [394, 285] width 81 height 17
type input "500"
click at [332, 277] on input "number" at bounding box center [302, 281] width 78 height 19
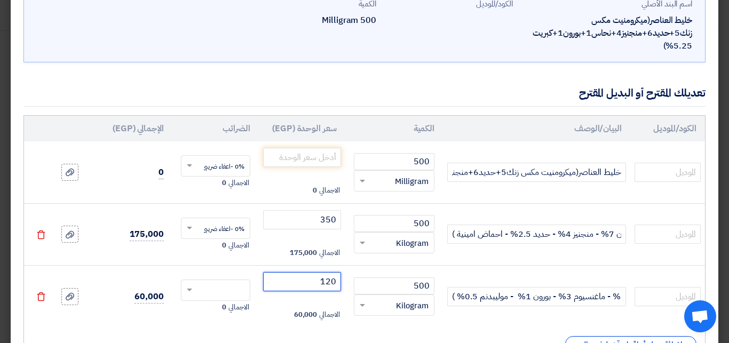
type input "120"
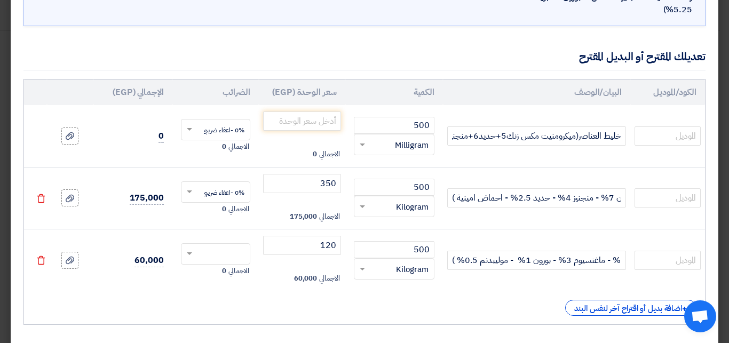
scroll to position [158, 0]
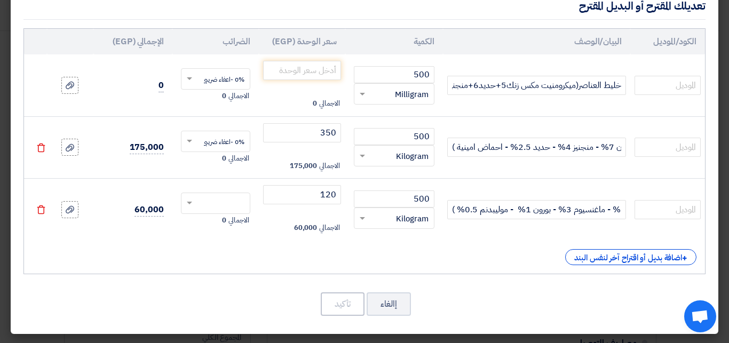
click at [377, 258] on div "+ اضافة بديل أو اقتراح آخر لنفس البند" at bounding box center [365, 257] width 664 height 16
click at [616, 260] on div "+ اضافة بديل أو اقتراح آخر لنفس البند" at bounding box center [630, 257] width 131 height 16
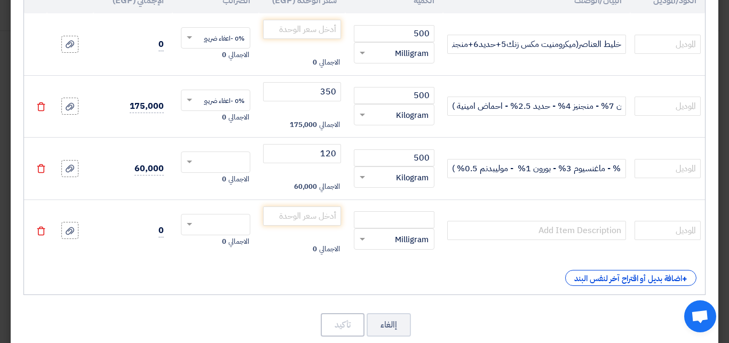
scroll to position [215, 0]
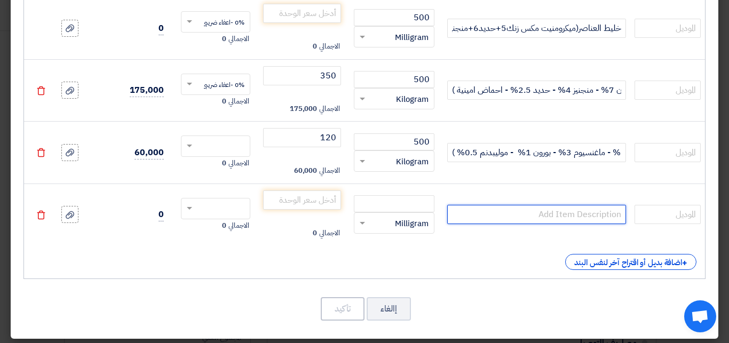
click at [579, 220] on input "text" at bounding box center [536, 214] width 179 height 19
click at [365, 223] on span at bounding box center [362, 224] width 5 height 4
type input "ميكروميكس بايزك ( زنك 1.8% - حديد 2.8% - منجنيز 1.8% - نحاس 0.8% - بورون 0.35% …"
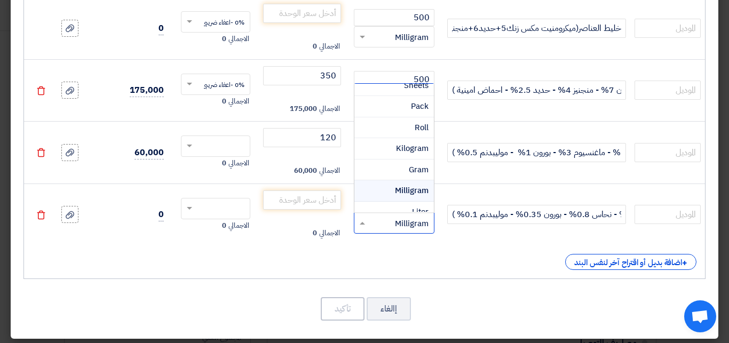
scroll to position [187, 0]
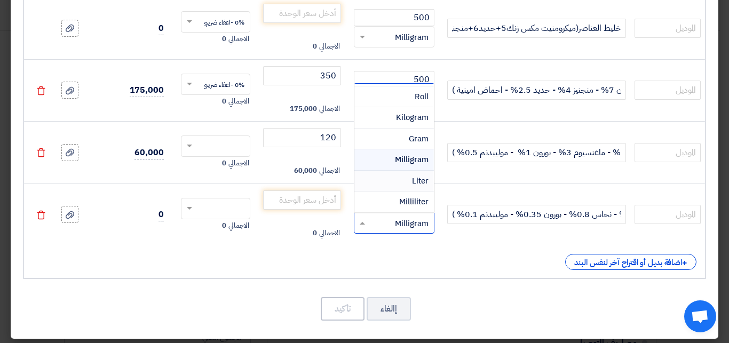
click at [404, 174] on div "Liter" at bounding box center [393, 181] width 79 height 21
click at [404, 174] on td "500 RFQ_STEP1.ITEMS.2.TYPE_PLACEHOLDER × Kilogram" at bounding box center [394, 153] width 98 height 62
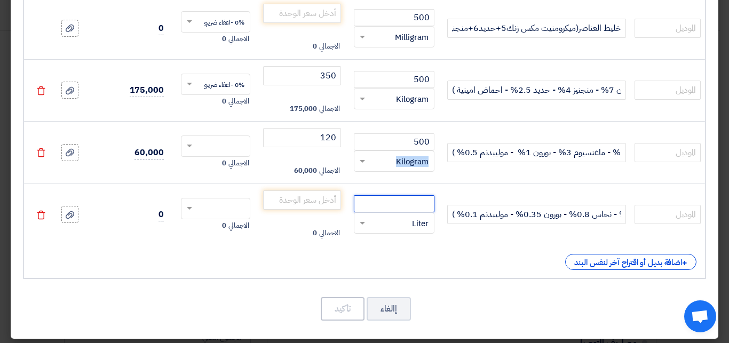
click at [404, 202] on input "number" at bounding box center [394, 203] width 81 height 17
type input "500"
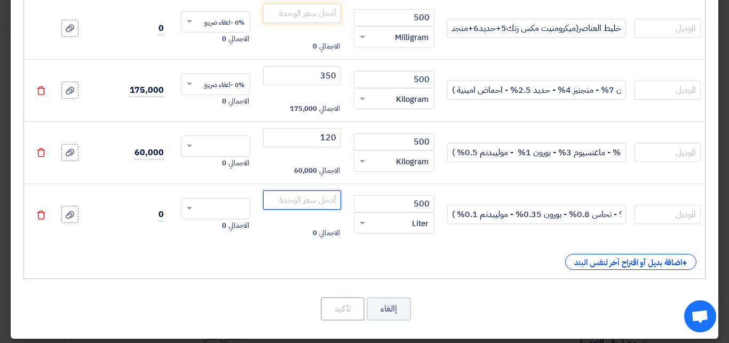
click at [307, 203] on input "number" at bounding box center [302, 199] width 78 height 19
click at [195, 211] on span at bounding box center [187, 209] width 13 height 10
type input "500"
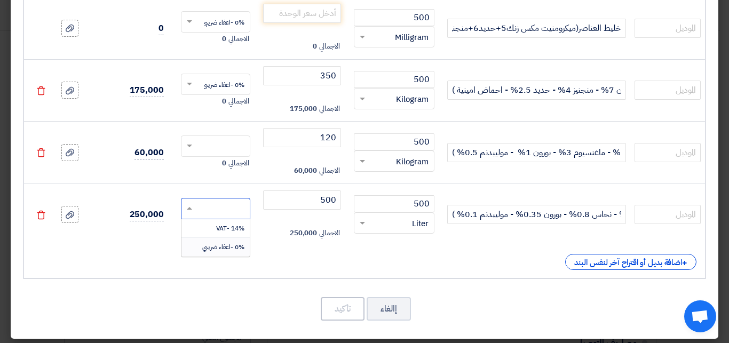
click at [220, 246] on span "0% -اعفاء ضريبي" at bounding box center [223, 247] width 42 height 10
click at [696, 315] on span "Open chat" at bounding box center [700, 317] width 18 height 15
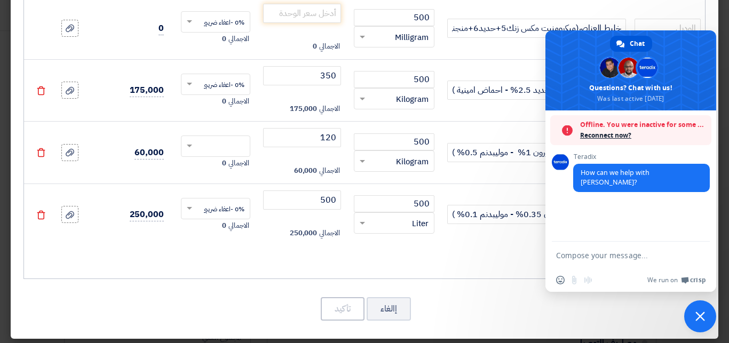
click at [701, 313] on span "Close chat" at bounding box center [700, 317] width 10 height 10
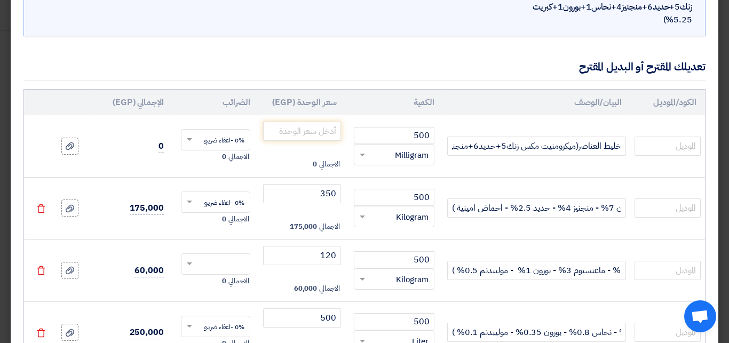
scroll to position [94, 0]
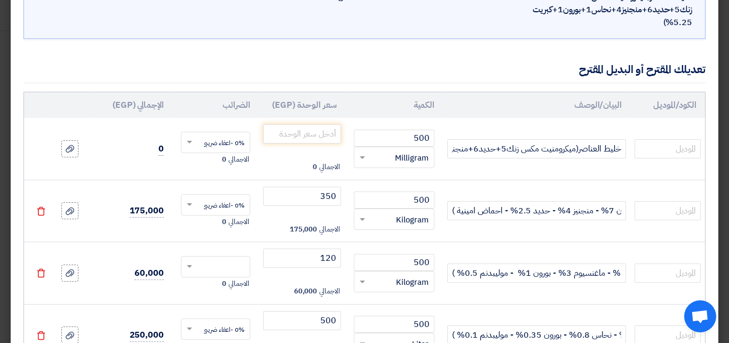
click at [60, 146] on app-upload-file at bounding box center [70, 148] width 46 height 17
click at [74, 150] on use at bounding box center [70, 148] width 9 height 7
click at [0, 0] on input "file" at bounding box center [0, 0] width 0 height 0
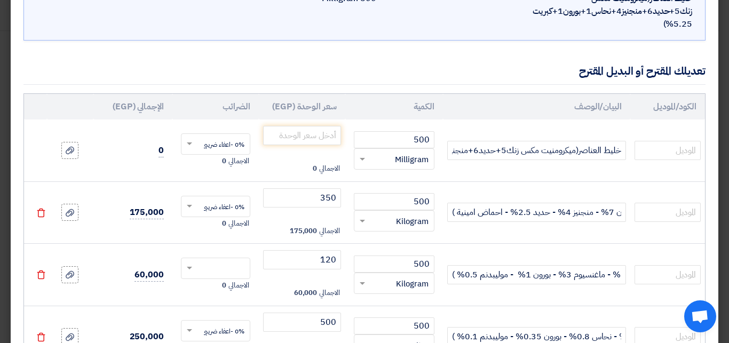
scroll to position [90, 0]
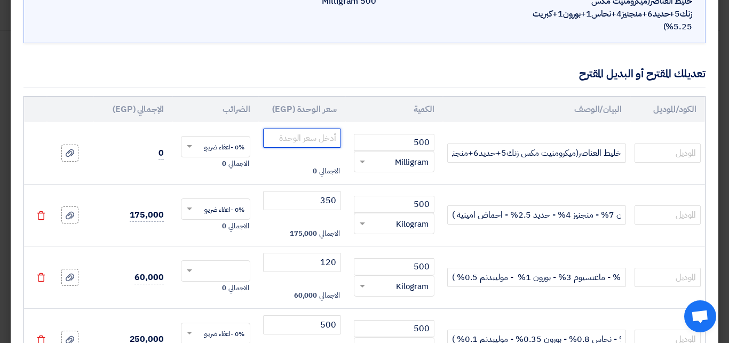
click at [297, 138] on input "number" at bounding box center [302, 138] width 78 height 19
type input "120"
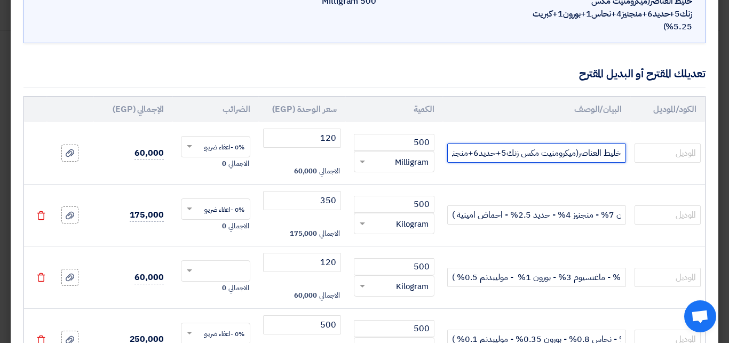
click at [580, 153] on input "خليط العناصر(ميكرومنيت مكس زنك5+حديد6+منجنيز4+نحاس1+بورون1+كبريت 5.25%)" at bounding box center [536, 153] width 179 height 19
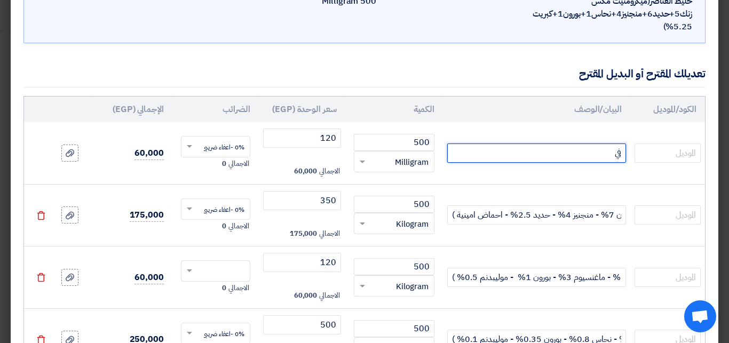
type input "ف"
type input "فيسبر ميكس"
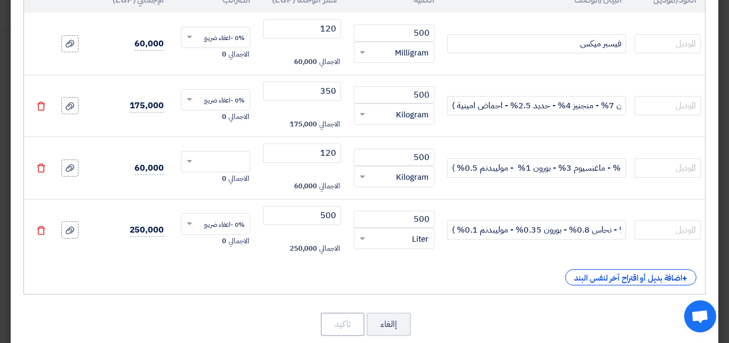
scroll to position [220, 0]
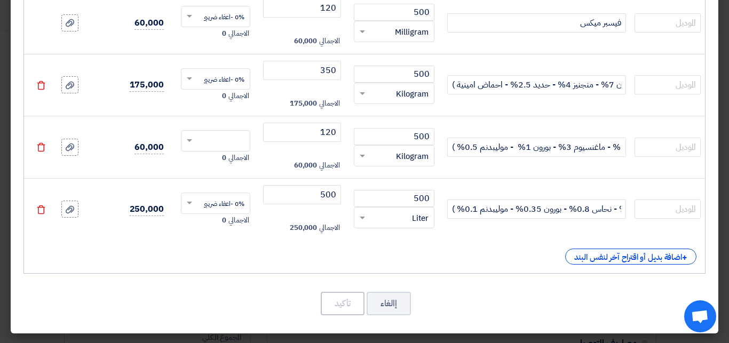
click at [504, 41] on td "فيسبر ميكس" at bounding box center [536, 23] width 187 height 62
click at [233, 305] on div "إالغاء تأكيد" at bounding box center [364, 304] width 682 height 26
click at [256, 257] on div "+ اضافة بديل أو اقتراح آخر لنفس البند" at bounding box center [365, 257] width 664 height 16
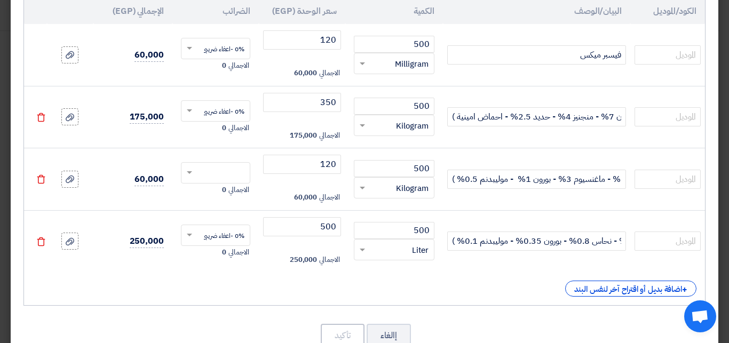
scroll to position [191, 0]
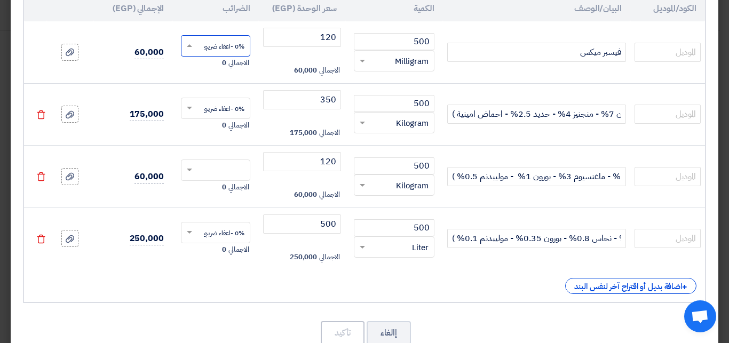
click at [209, 49] on input "text" at bounding box center [223, 46] width 46 height 17
click at [221, 81] on span "0% -اعفاء ضريبي" at bounding box center [223, 84] width 42 height 10
drag, startPoint x: 10, startPoint y: 180, endPoint x: 0, endPoint y: 220, distance: 41.3
click at [0, 220] on modal-container "تعديل اسم البند أو اقتراح بند بديل اسم البند الأصلي خليط العناصر(ميكرومنيت مكس …" at bounding box center [364, 171] width 729 height 343
click at [148, 268] on td "250,000" at bounding box center [132, 239] width 79 height 62
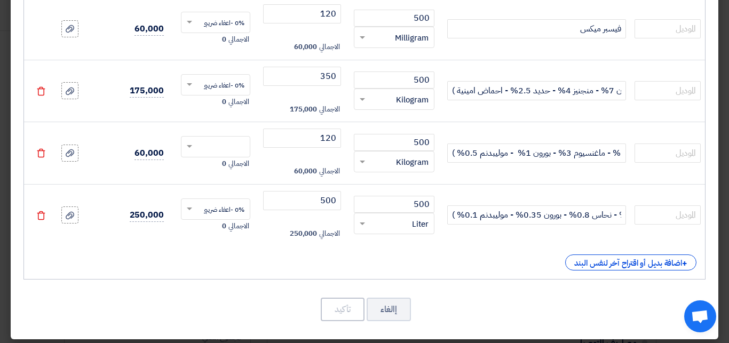
scroll to position [220, 0]
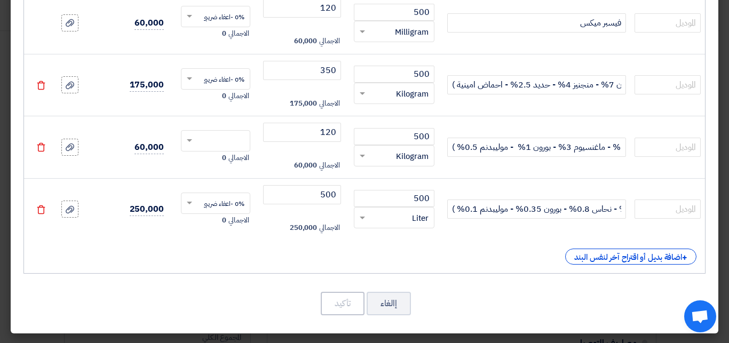
click at [307, 251] on div "+ اضافة بديل أو اقتراح آخر لنفس البند" at bounding box center [365, 257] width 664 height 16
click at [269, 266] on div "الكود/الموديل البيان/الوصف الكمية سعر الوحدة (EGP) الضرائب الإجمالي (EGP) فيسبر…" at bounding box center [364, 120] width 682 height 308
click at [252, 256] on div "+ اضافة بديل أو اقتراح آخر لنفس البند" at bounding box center [365, 257] width 664 height 16
click at [244, 258] on div "+ اضافة بديل أو اقتراح آخر لنفس البند" at bounding box center [365, 257] width 664 height 16
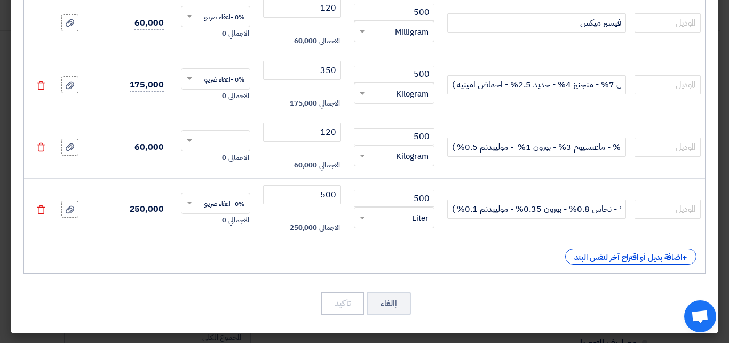
click at [193, 142] on span at bounding box center [187, 141] width 13 height 10
click at [220, 179] on span "0% -اعفاء ضريبي" at bounding box center [223, 179] width 42 height 10
click at [337, 305] on button "تأكيد" at bounding box center [343, 303] width 44 height 23
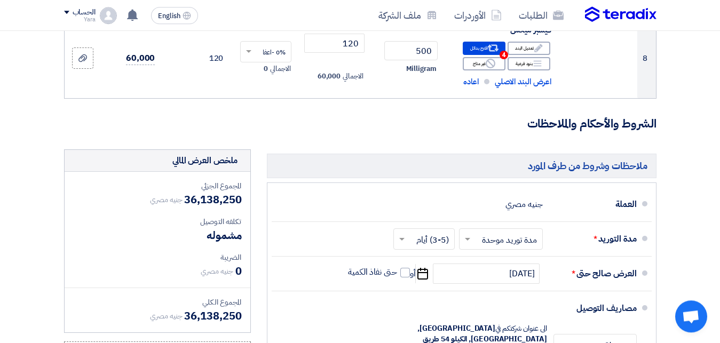
scroll to position [842, 0]
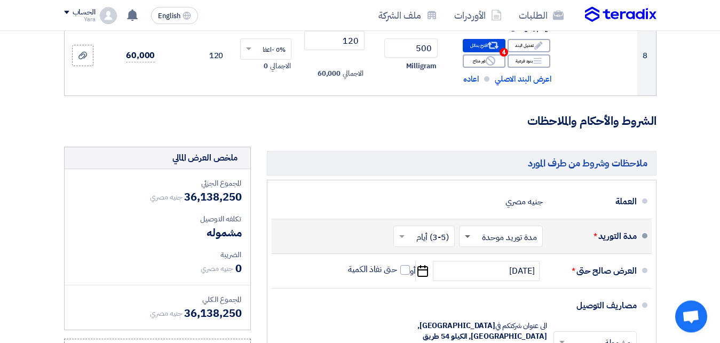
click at [466, 235] on span at bounding box center [465, 236] width 13 height 11
click at [466, 231] on span at bounding box center [465, 236] width 13 height 11
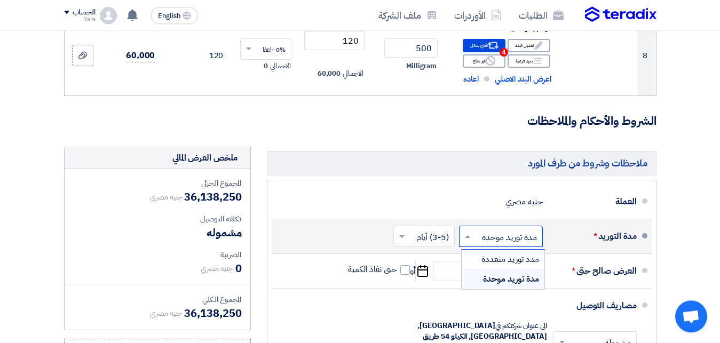
click at [506, 281] on span "مدة توريد موحدة" at bounding box center [511, 279] width 56 height 13
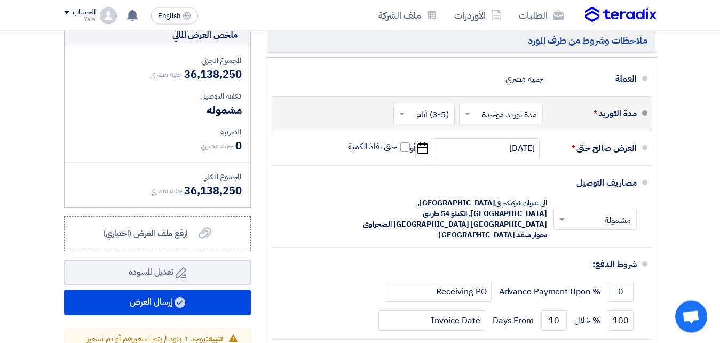
scroll to position [970, 0]
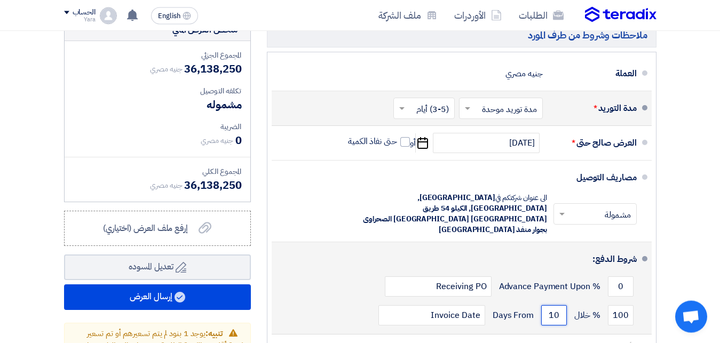
click at [562, 305] on input "10" at bounding box center [554, 315] width 26 height 20
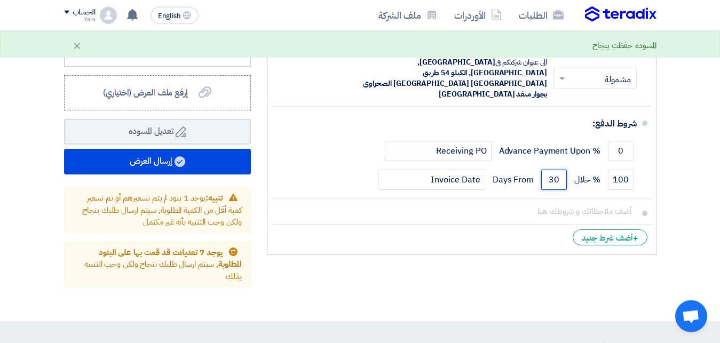
scroll to position [1159, 0]
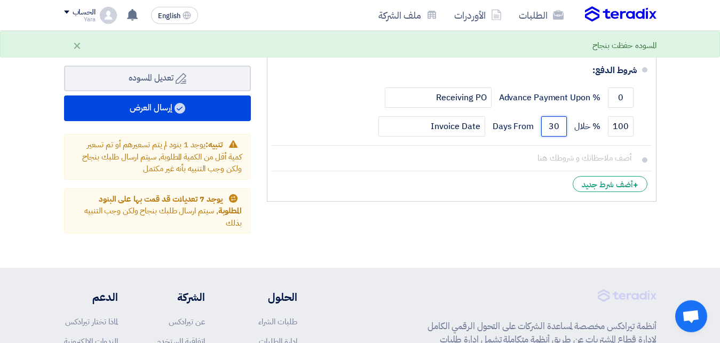
type input "30"
click at [534, 198] on div "ملاحظات وشروط من طرف المورد العملة جنيه مصري مدة التوريد * اختر مدة التوريد × ×" at bounding box center [461, 32] width 405 height 404
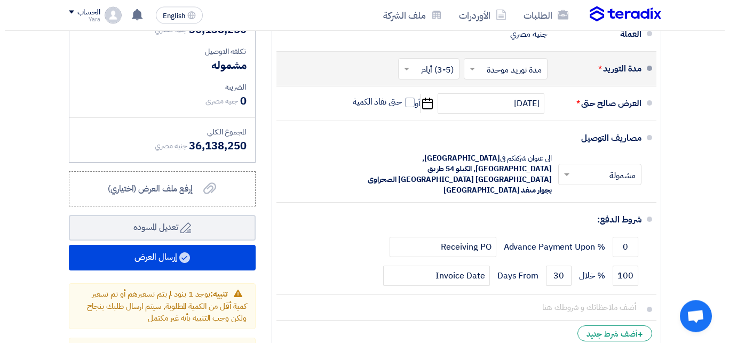
scroll to position [1026, 0]
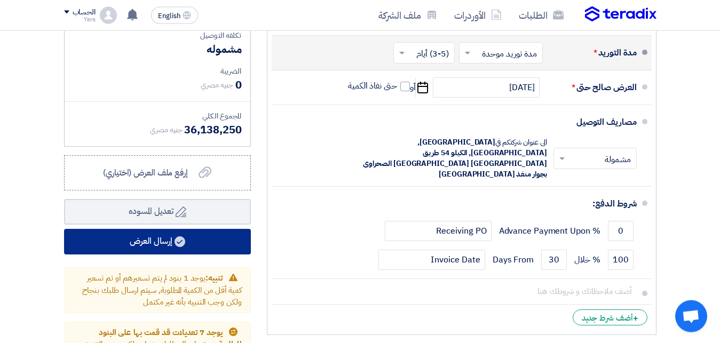
click at [146, 234] on button "إرسال العرض" at bounding box center [157, 242] width 187 height 26
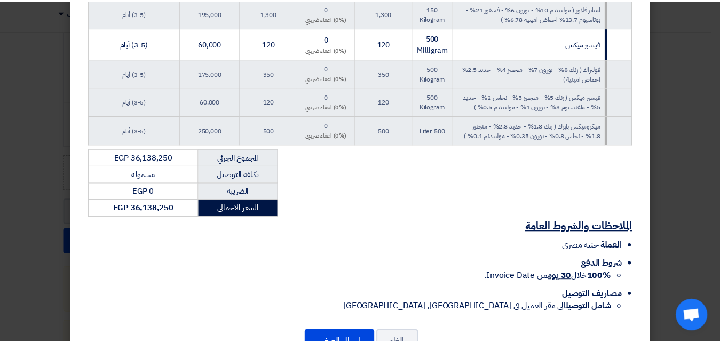
scroll to position [538, 0]
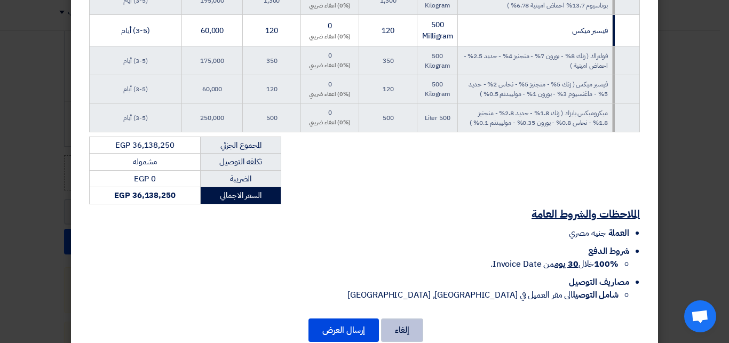
click at [396, 331] on button "إلغاء" at bounding box center [402, 330] width 42 height 23
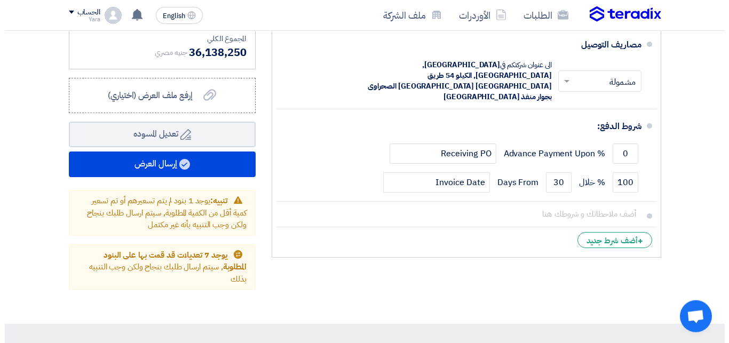
scroll to position [1141, 0]
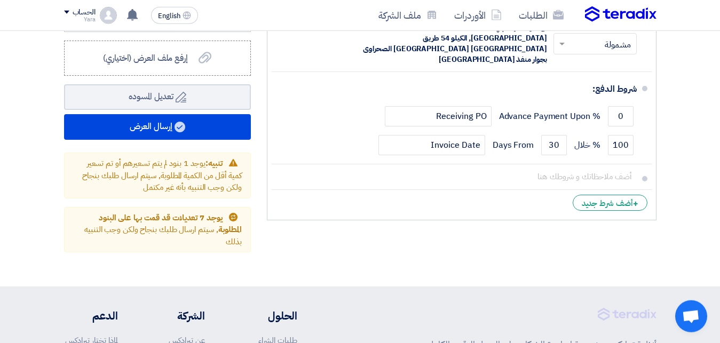
click at [560, 190] on li "+ أضف شرط جديد" at bounding box center [462, 203] width 380 height 26
click at [596, 195] on div "+ أضف شرط جديد" at bounding box center [609, 203] width 75 height 16
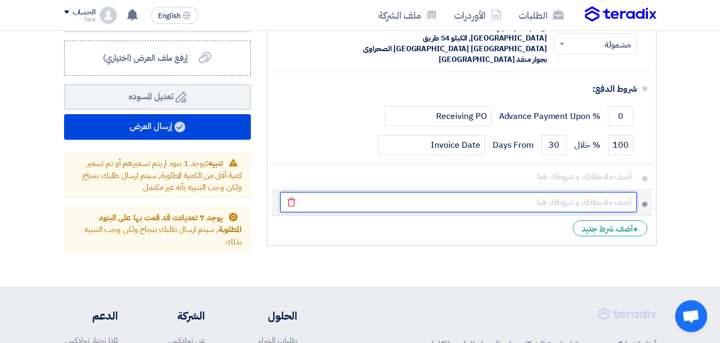
click at [560, 192] on input "text" at bounding box center [458, 202] width 356 height 20
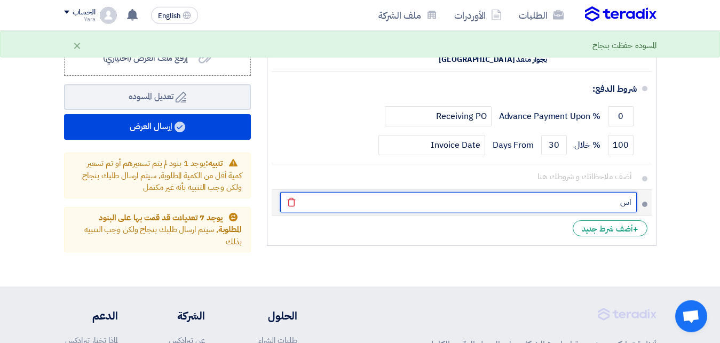
type input "ا"
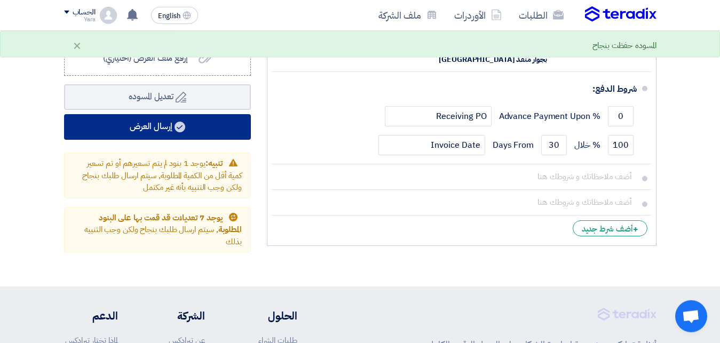
click at [151, 120] on button "إرسال العرض" at bounding box center [157, 127] width 187 height 26
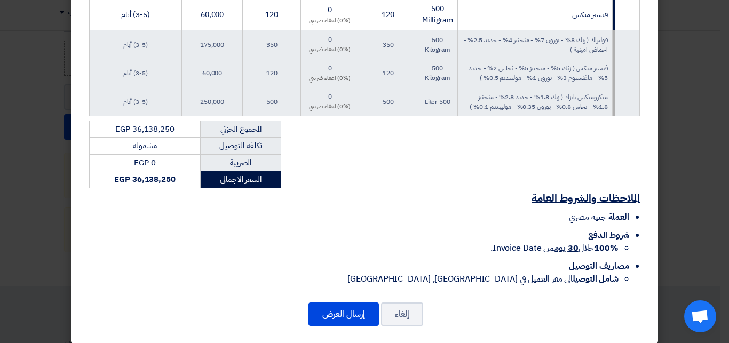
scroll to position [567, 0]
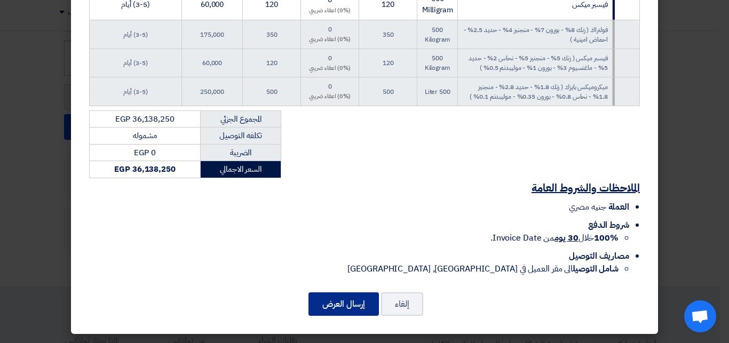
click at [360, 306] on button "إرسال العرض" at bounding box center [343, 303] width 70 height 23
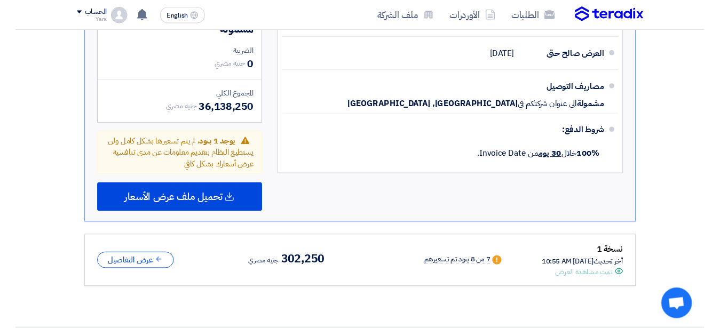
scroll to position [935, 0]
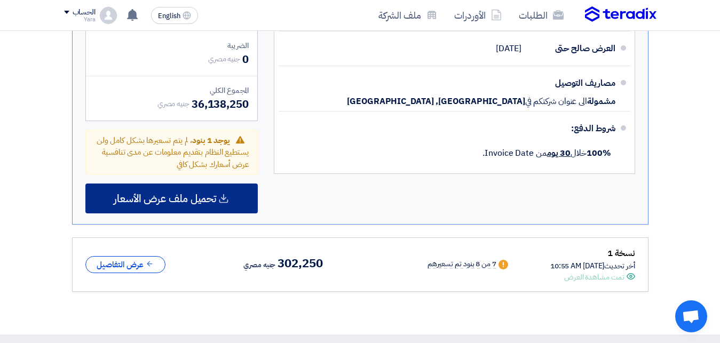
click at [196, 194] on span "تحميل ملف عرض الأسعار" at bounding box center [165, 199] width 102 height 10
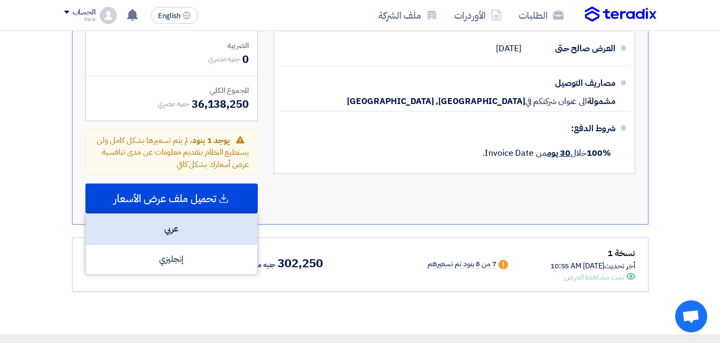
click at [190, 216] on div "عربي" at bounding box center [171, 229] width 171 height 30
